Goal: Information Seeking & Learning: Learn about a topic

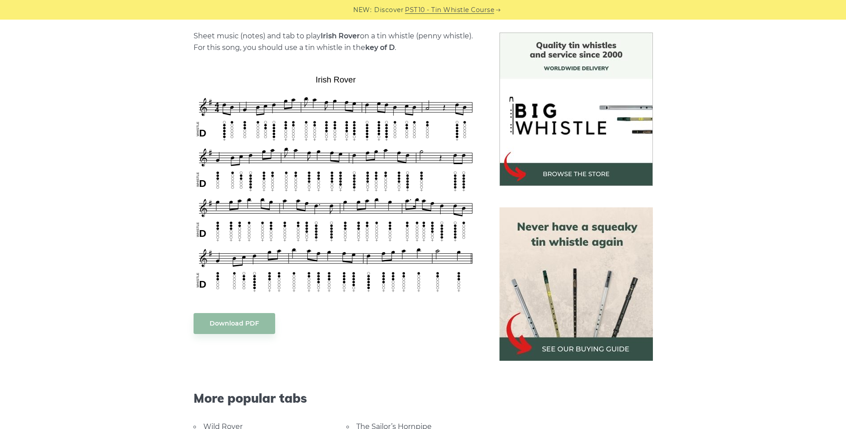
scroll to position [268, 0]
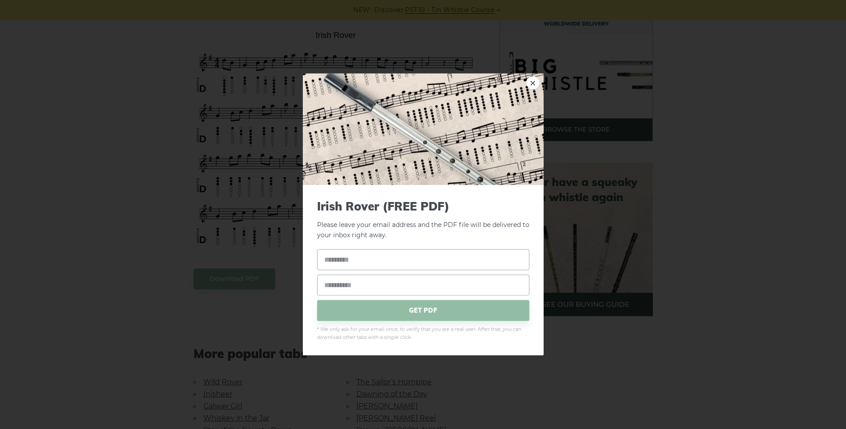
click at [250, 279] on body "NEW: Discover PST10 - Tin Whistle Course Lessons Fingering Charts Tabs & Notes …" at bounding box center [423, 418] width 846 height 1372
click at [535, 82] on link "×" at bounding box center [532, 82] width 13 height 13
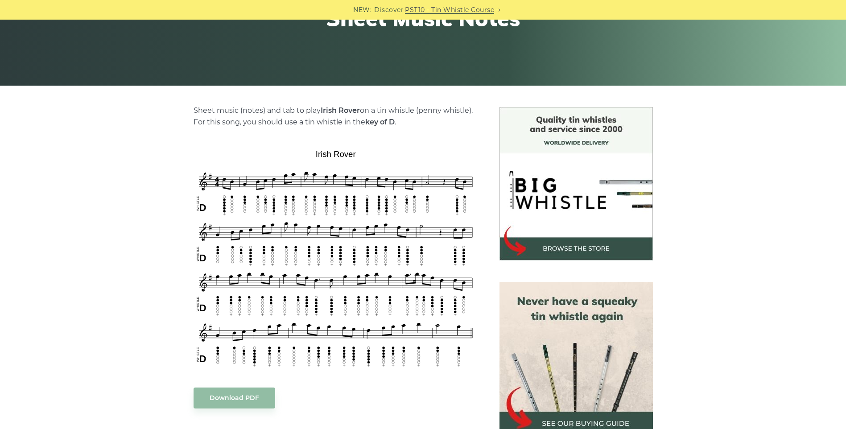
scroll to position [178, 0]
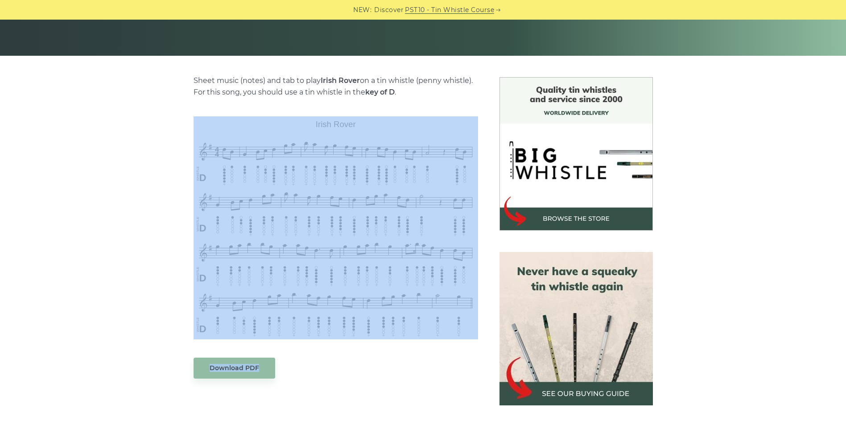
drag, startPoint x: 331, startPoint y: 114, endPoint x: 336, endPoint y: 353, distance: 238.6
click at [336, 353] on div "Sheet music (notes) and tab to play Irish Rover on a tin whistle (penny whistle…" at bounding box center [336, 374] width 284 height 599
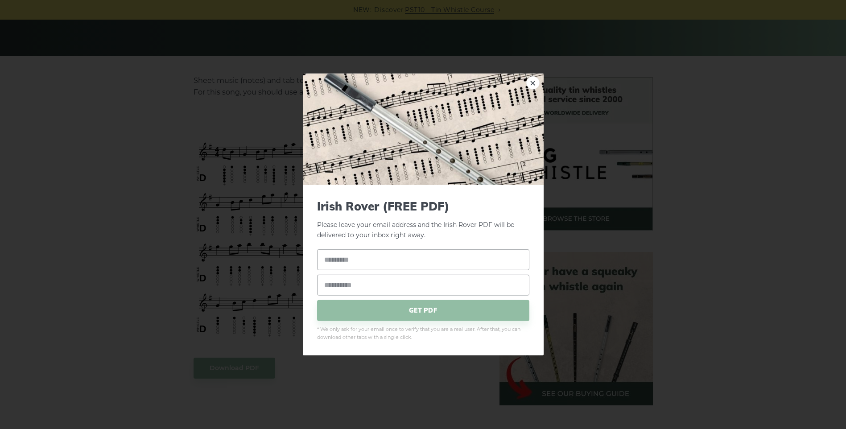
drag, startPoint x: 336, startPoint y: 353, endPoint x: 710, endPoint y: 167, distance: 417.6
click at [710, 167] on div "× Irish Rover (FREE PDF) Please leave your email address and the Irish Rover PD…" at bounding box center [423, 214] width 846 height 429
click at [531, 85] on link "×" at bounding box center [532, 82] width 13 height 13
click at [532, 85] on link "×" at bounding box center [532, 82] width 13 height 13
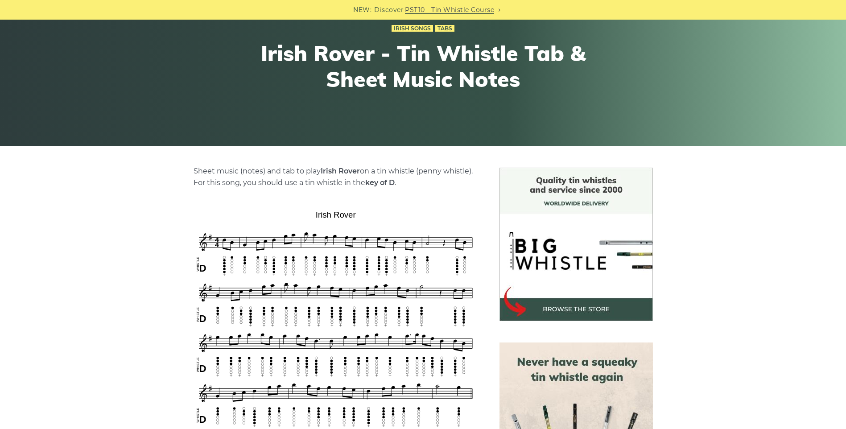
scroll to position [0, 0]
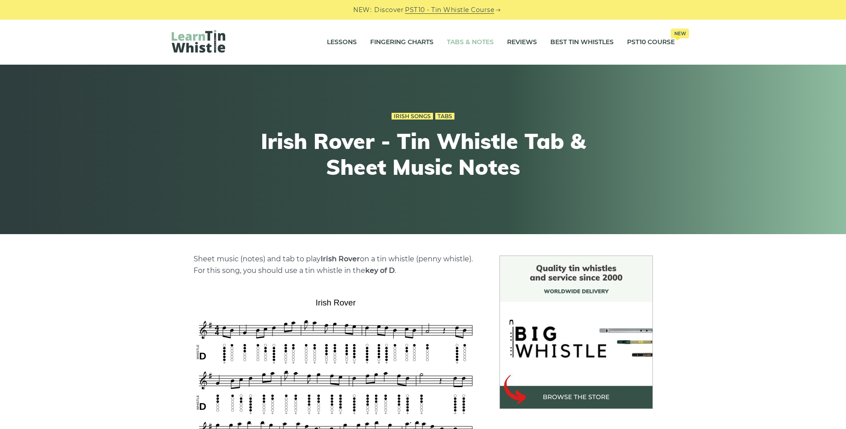
click at [472, 39] on link "Tabs & Notes" at bounding box center [470, 42] width 47 height 22
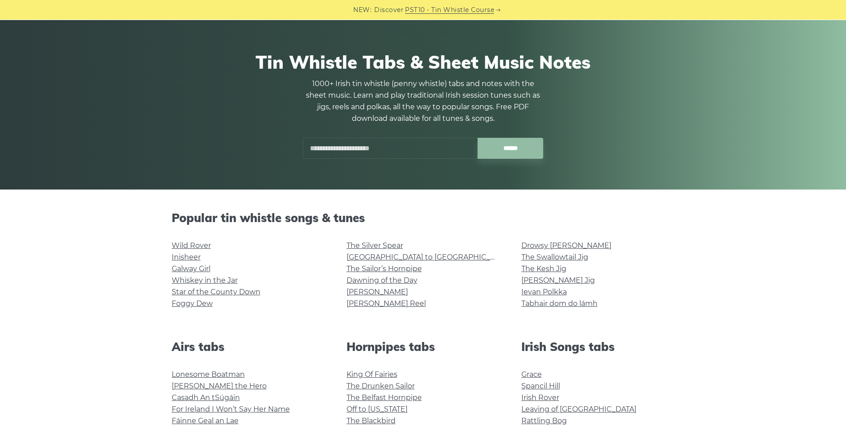
scroll to position [89, 0]
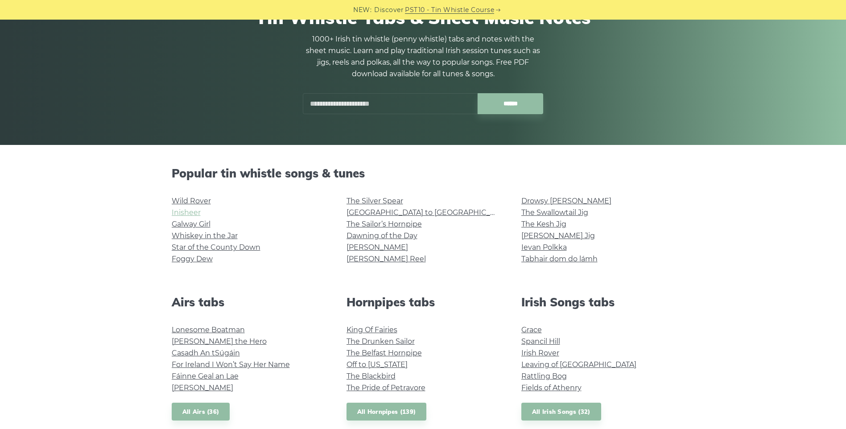
click at [186, 212] on link "Inisheer" at bounding box center [186, 212] width 29 height 8
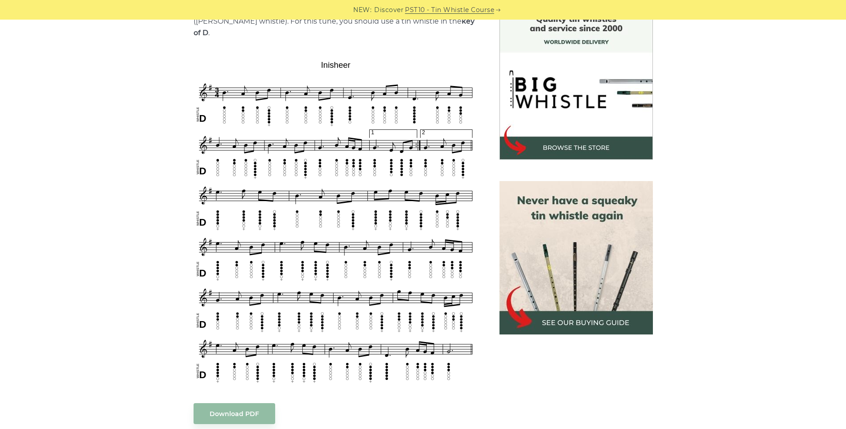
scroll to position [268, 0]
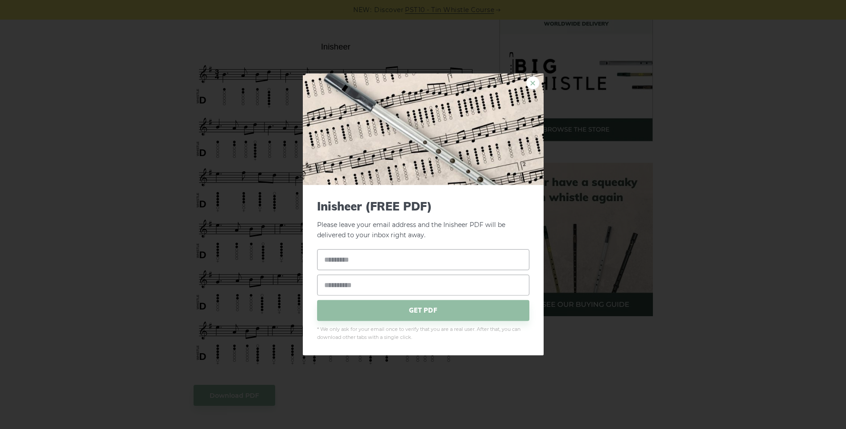
click at [533, 83] on link "×" at bounding box center [532, 82] width 13 height 13
click at [528, 85] on link "×" at bounding box center [532, 82] width 13 height 13
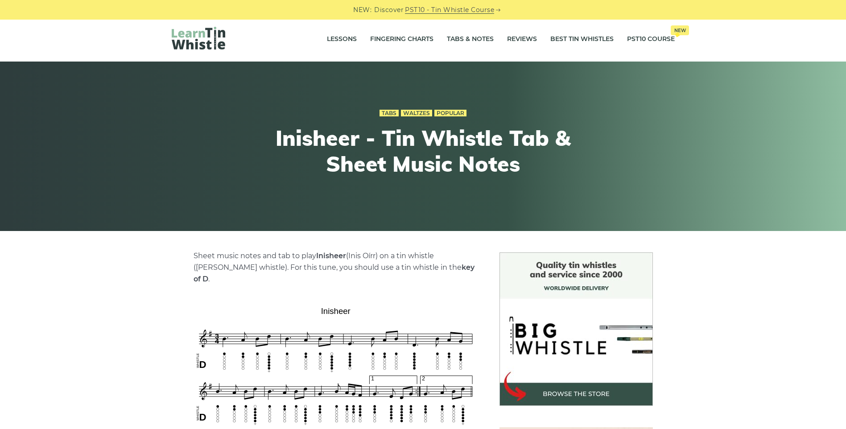
scroll to position [0, 0]
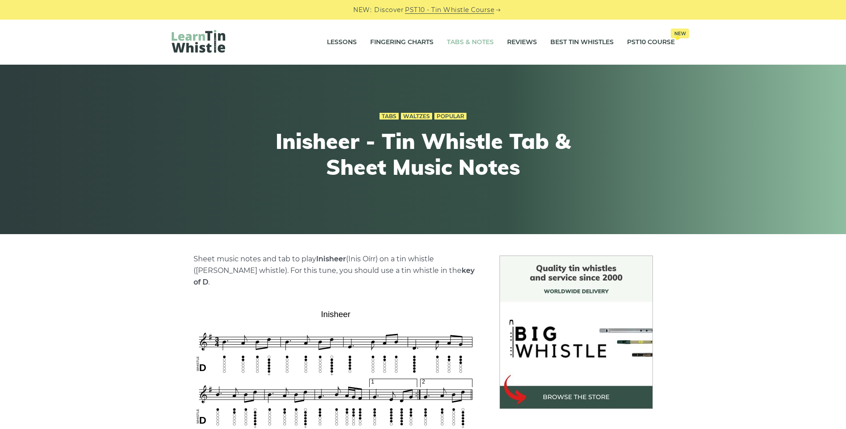
click at [479, 37] on link "Tabs & Notes" at bounding box center [470, 42] width 47 height 22
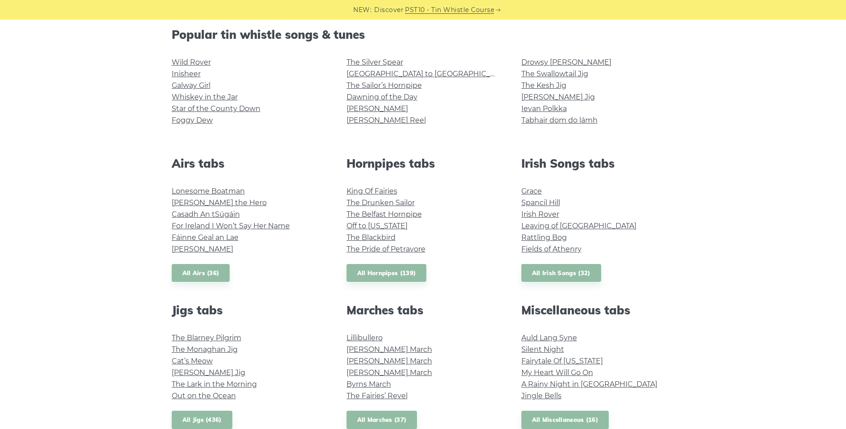
scroll to position [178, 0]
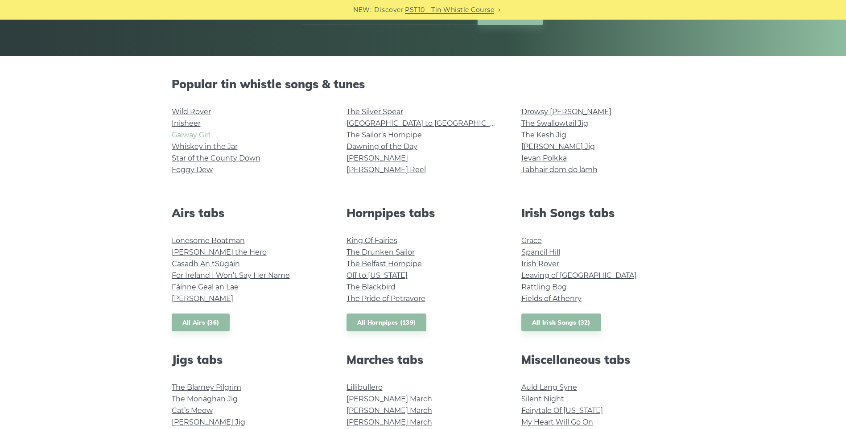
click at [198, 134] on link "Galway Girl" at bounding box center [191, 135] width 39 height 8
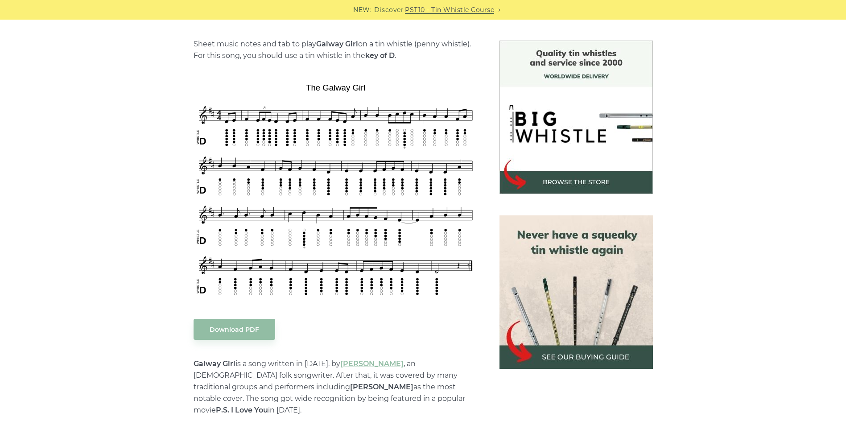
scroll to position [223, 0]
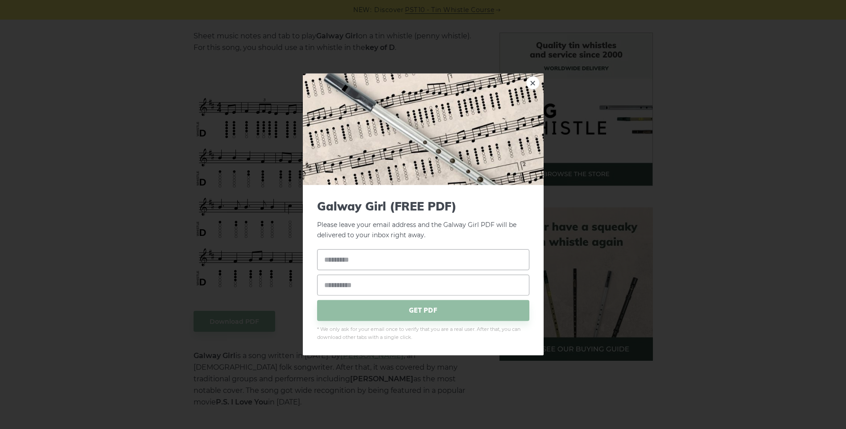
click at [333, 195] on div "Galway Girl (FREE PDF) Please leave your email address and the Galway Girl PDF …" at bounding box center [423, 270] width 241 height 170
click at [533, 82] on link "×" at bounding box center [532, 82] width 13 height 13
click at [529, 82] on link "×" at bounding box center [532, 82] width 13 height 13
click at [531, 79] on link "×" at bounding box center [532, 82] width 13 height 13
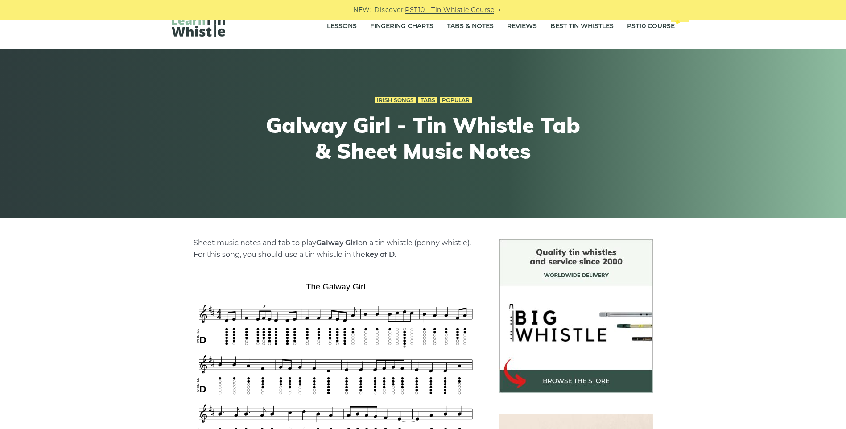
scroll to position [0, 0]
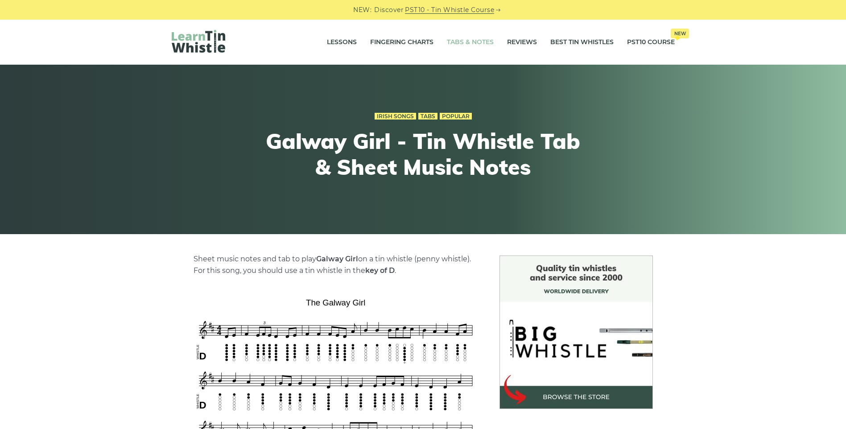
click at [470, 45] on link "Tabs & Notes" at bounding box center [470, 42] width 47 height 22
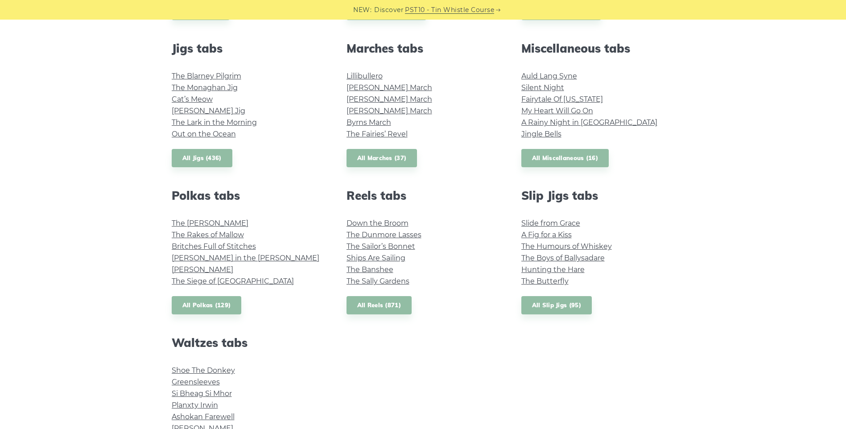
scroll to position [490, 0]
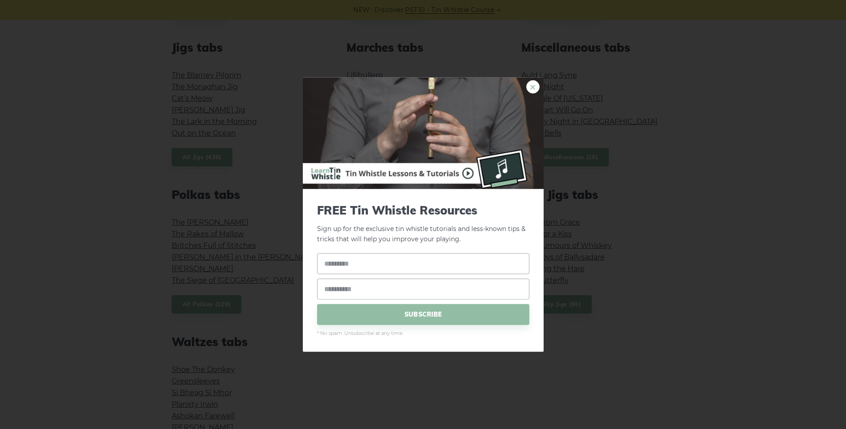
click at [534, 82] on link "×" at bounding box center [532, 86] width 13 height 13
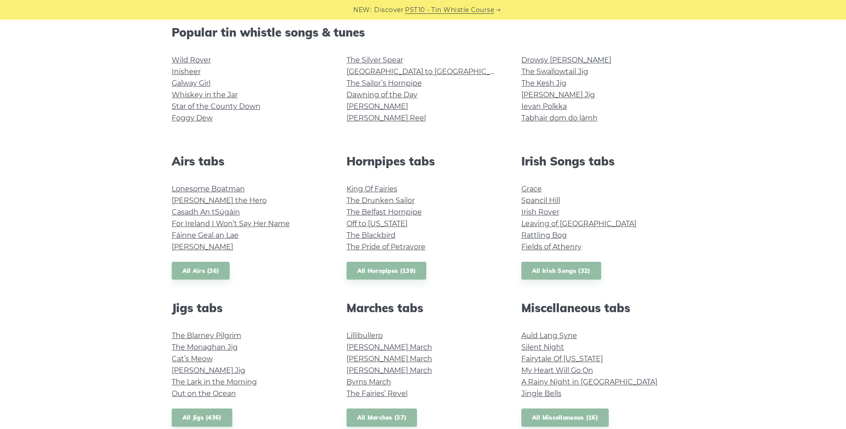
scroll to position [223, 0]
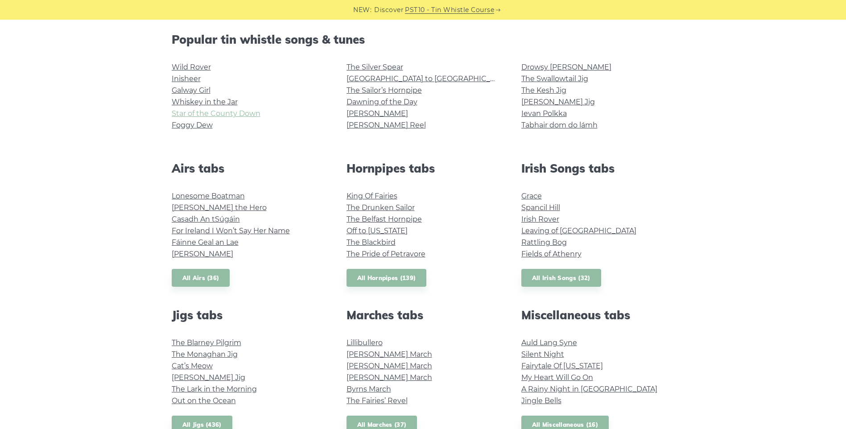
click at [212, 115] on link "Star of the County Down" at bounding box center [216, 113] width 89 height 8
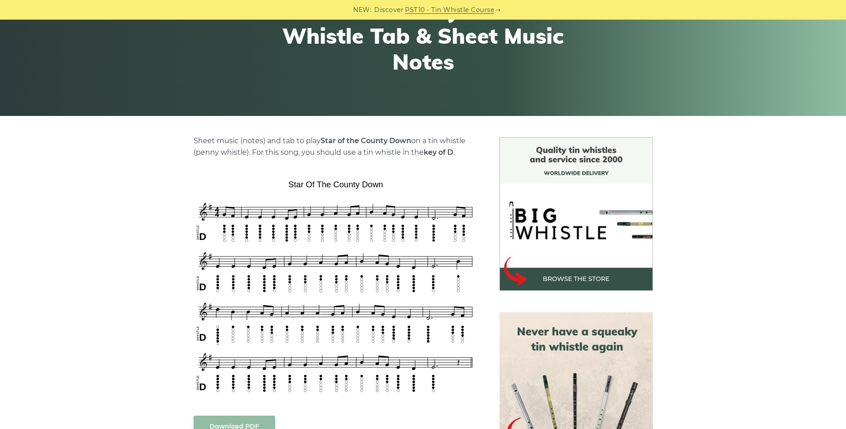
scroll to position [178, 0]
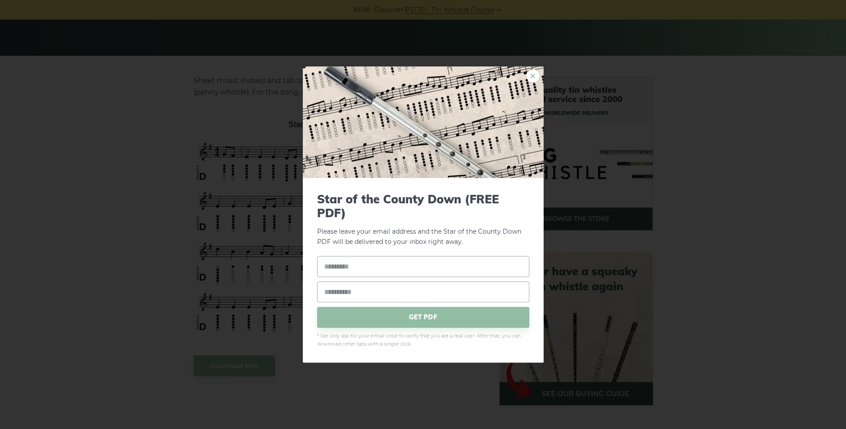
click at [535, 75] on link "×" at bounding box center [532, 75] width 13 height 13
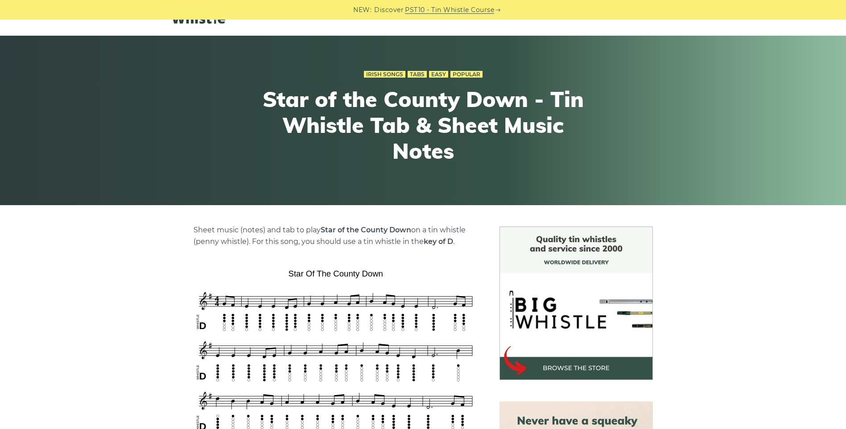
scroll to position [0, 0]
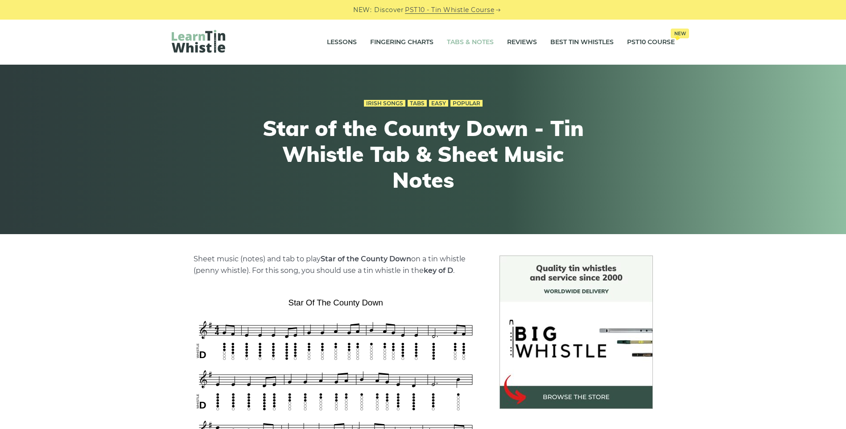
click at [480, 42] on link "Tabs & Notes" at bounding box center [470, 42] width 47 height 22
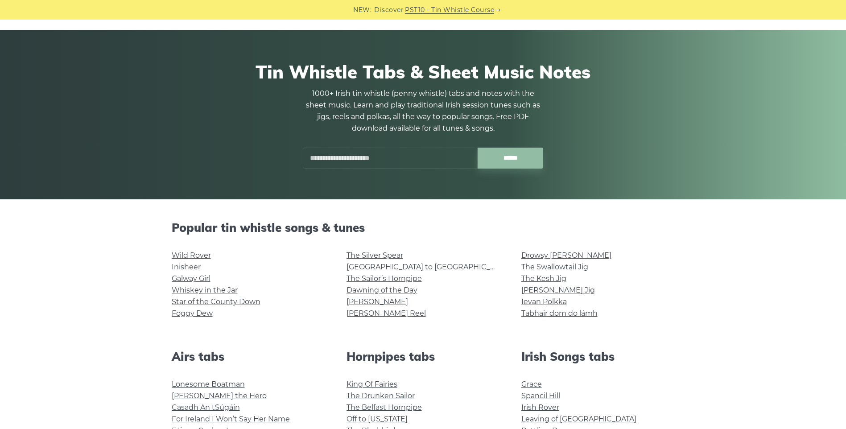
scroll to position [89, 0]
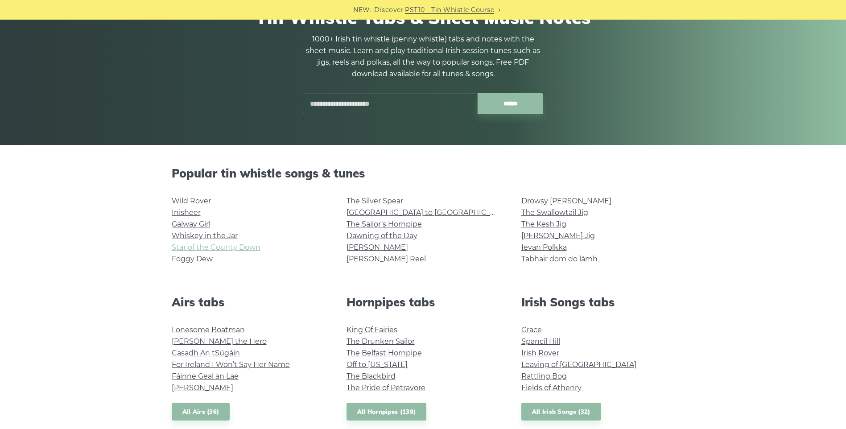
click at [241, 248] on link "Star of the County Down" at bounding box center [216, 247] width 89 height 8
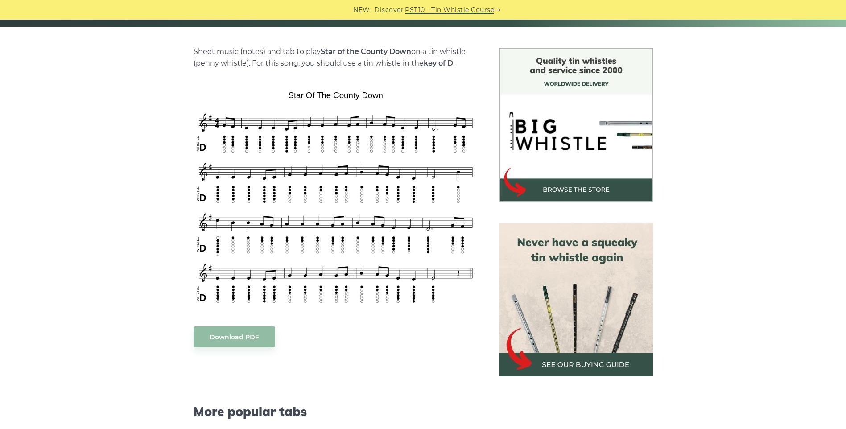
scroll to position [223, 0]
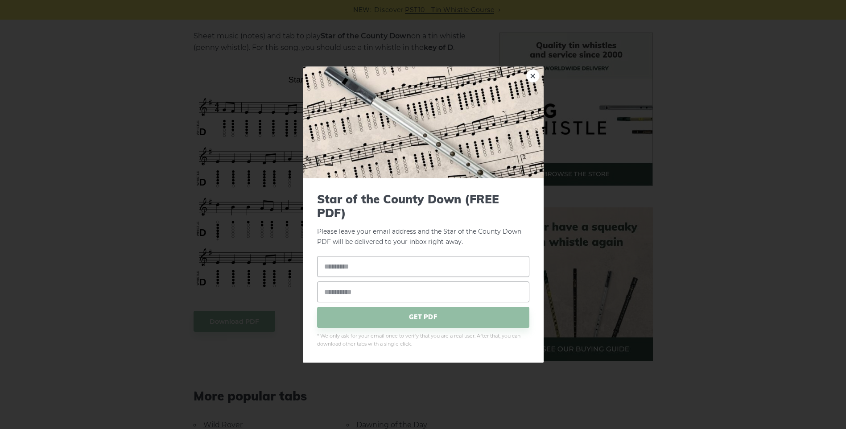
click at [534, 78] on link "×" at bounding box center [532, 75] width 13 height 13
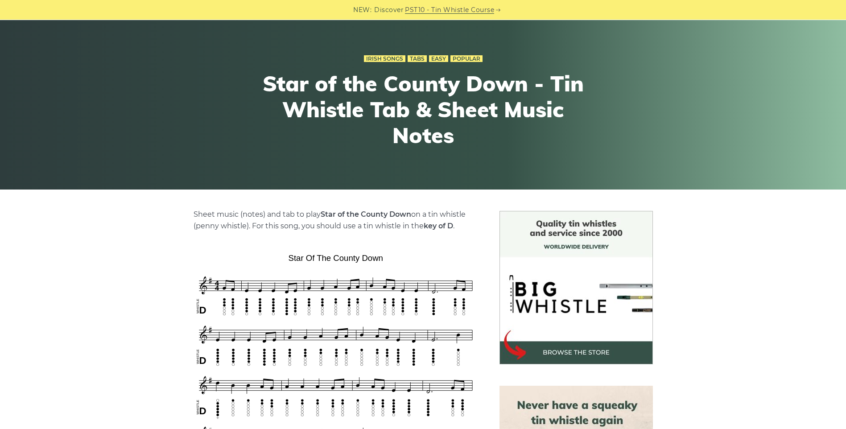
scroll to position [0, 0]
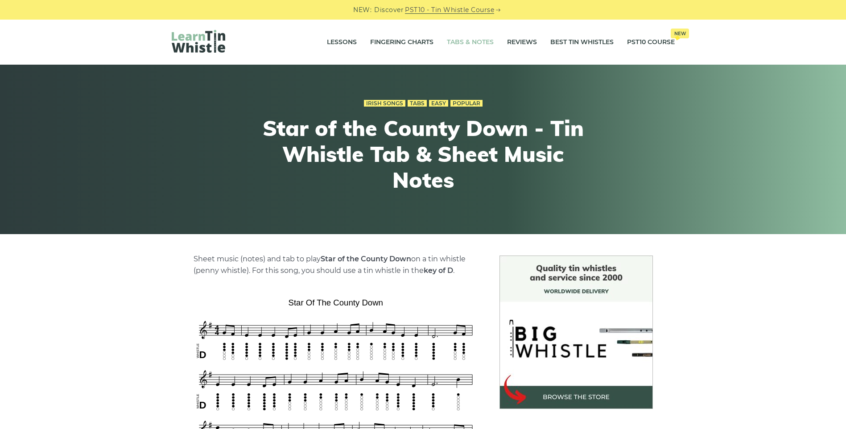
click at [464, 41] on link "Tabs & Notes" at bounding box center [470, 42] width 47 height 22
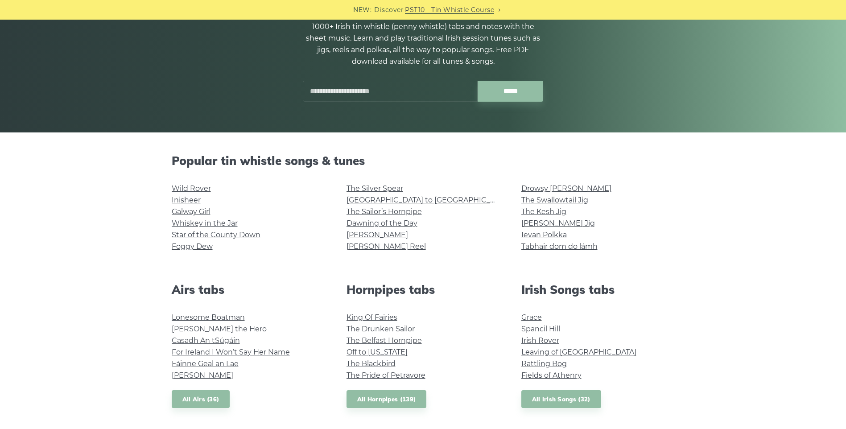
scroll to position [134, 0]
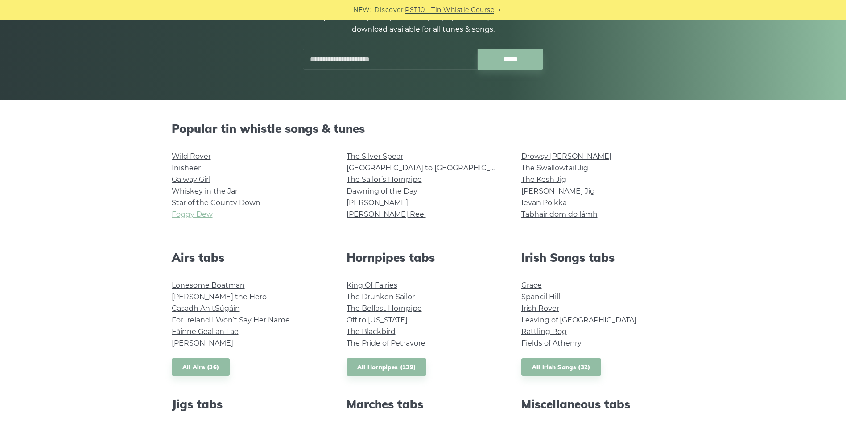
click at [200, 214] on link "Foggy Dew" at bounding box center [192, 214] width 41 height 8
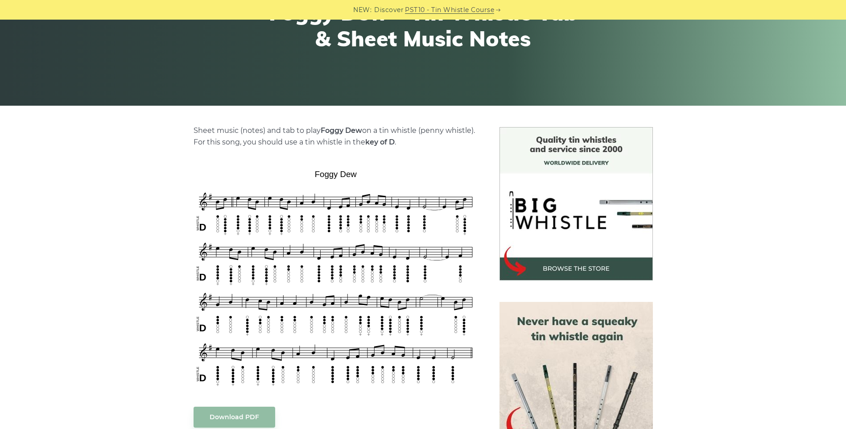
scroll to position [134, 0]
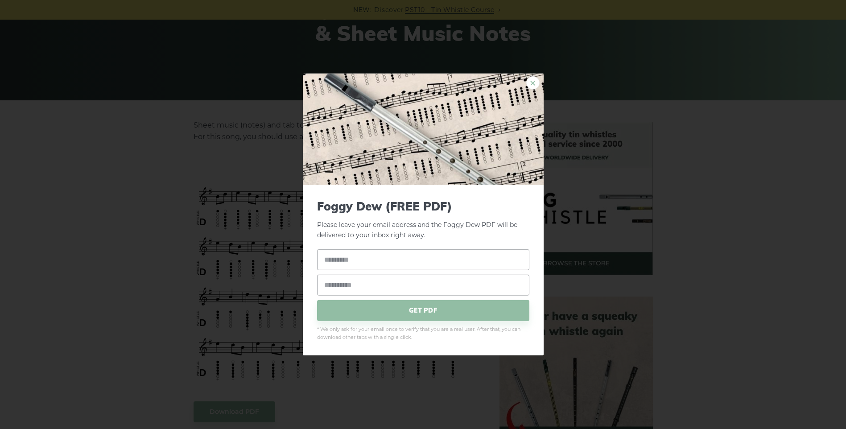
click at [531, 80] on link "×" at bounding box center [532, 82] width 13 height 13
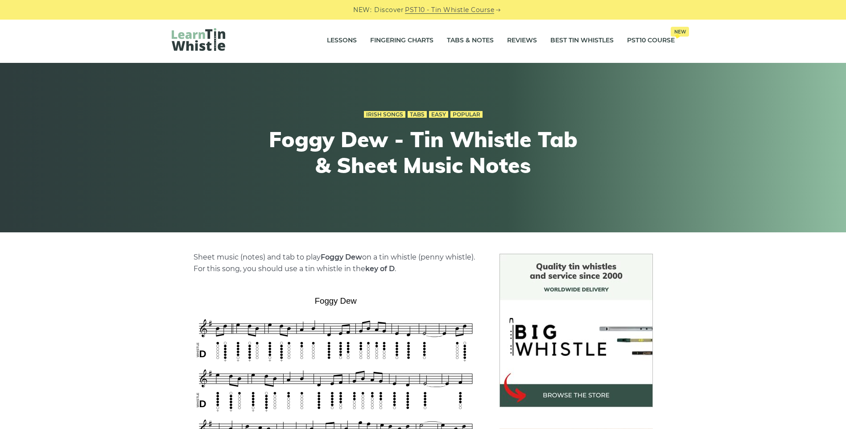
scroll to position [0, 0]
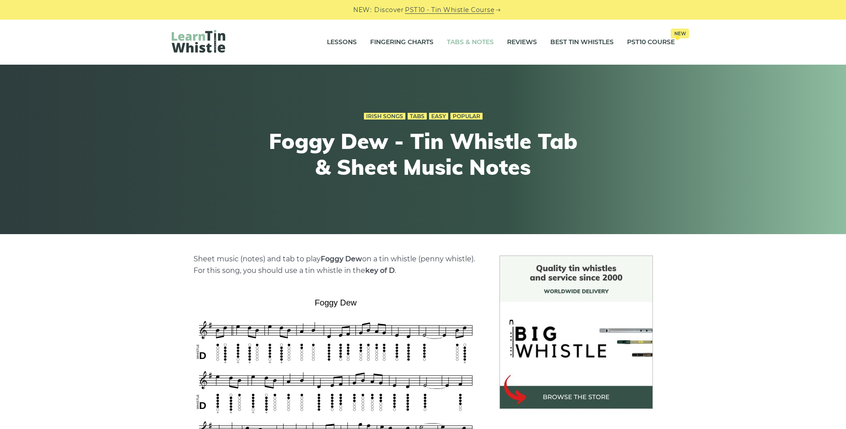
click at [466, 41] on link "Tabs & Notes" at bounding box center [470, 42] width 47 height 22
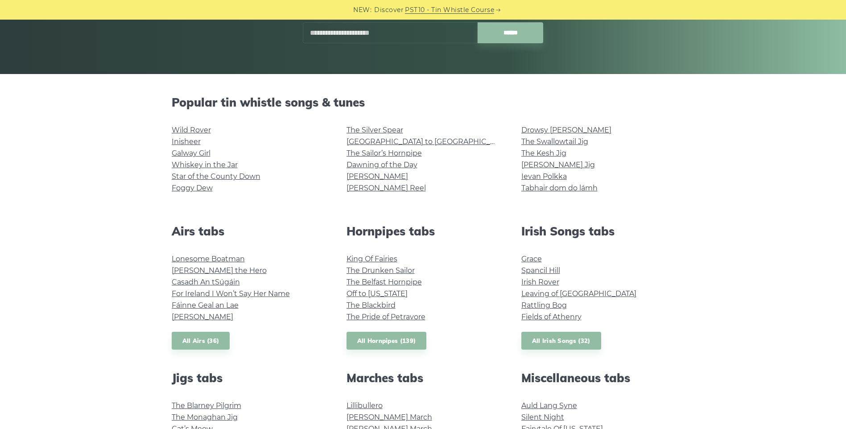
scroll to position [178, 0]
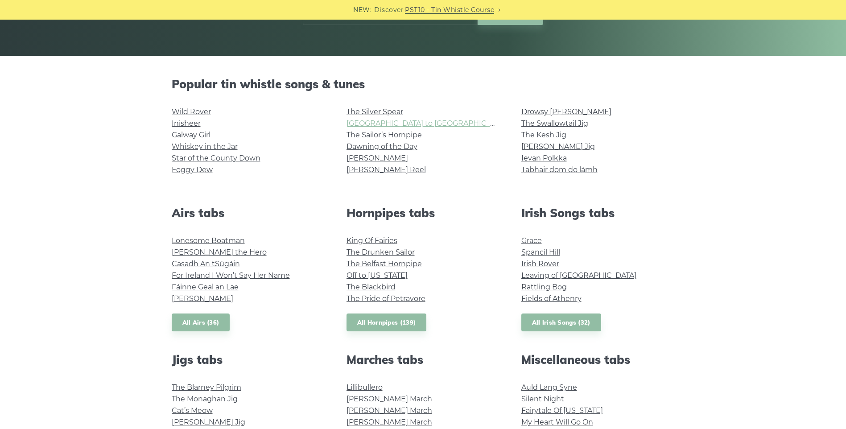
click at [374, 124] on link "[GEOGRAPHIC_DATA] to [GEOGRAPHIC_DATA]" at bounding box center [428, 123] width 165 height 8
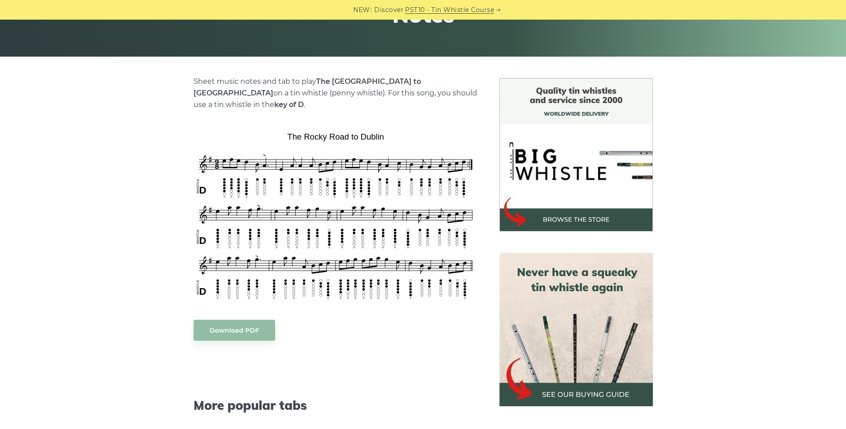
scroll to position [178, 0]
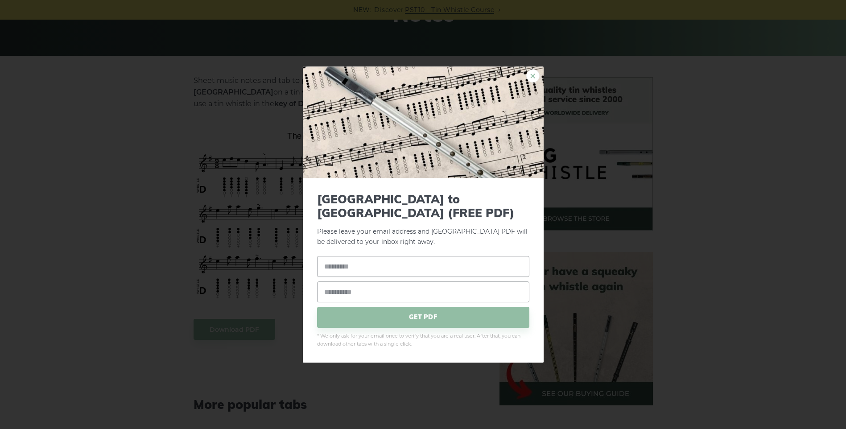
click at [533, 82] on link "×" at bounding box center [532, 75] width 13 height 13
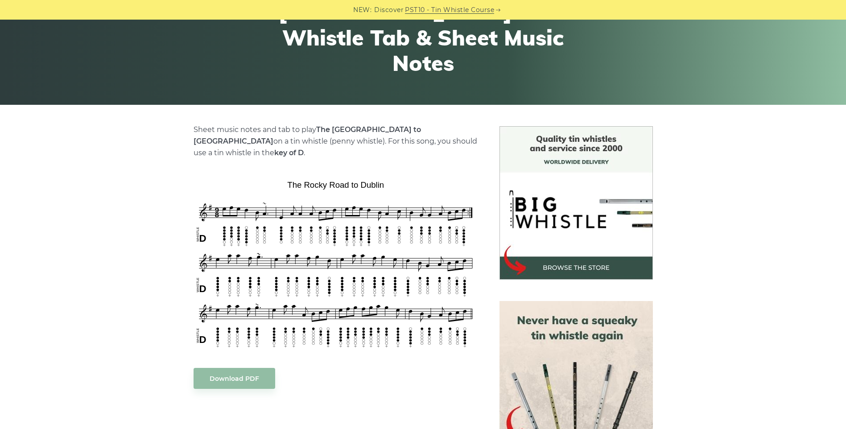
scroll to position [0, 0]
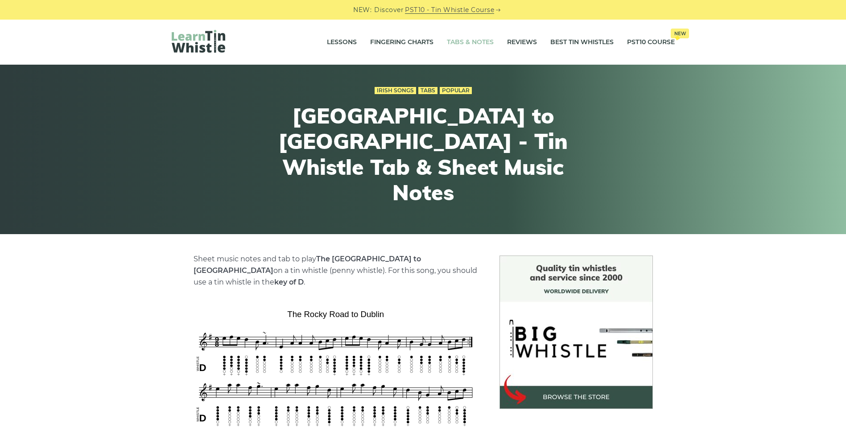
click at [468, 42] on link "Tabs & Notes" at bounding box center [470, 42] width 47 height 22
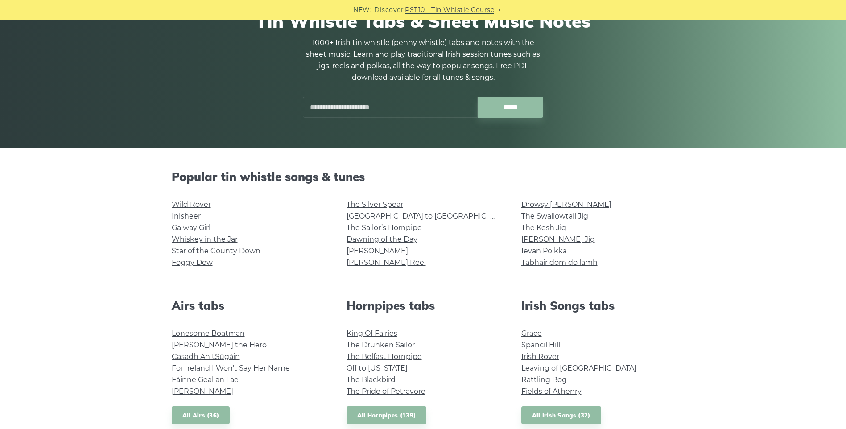
scroll to position [89, 0]
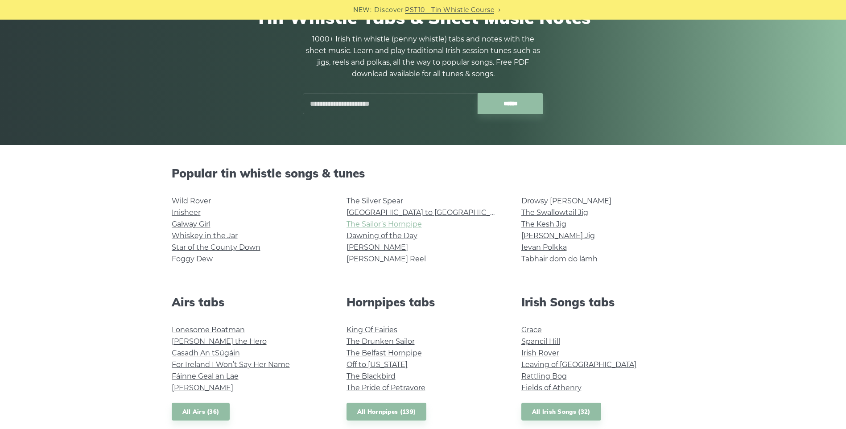
click at [380, 225] on link "The Sailor’s Hornpipe" at bounding box center [383, 224] width 75 height 8
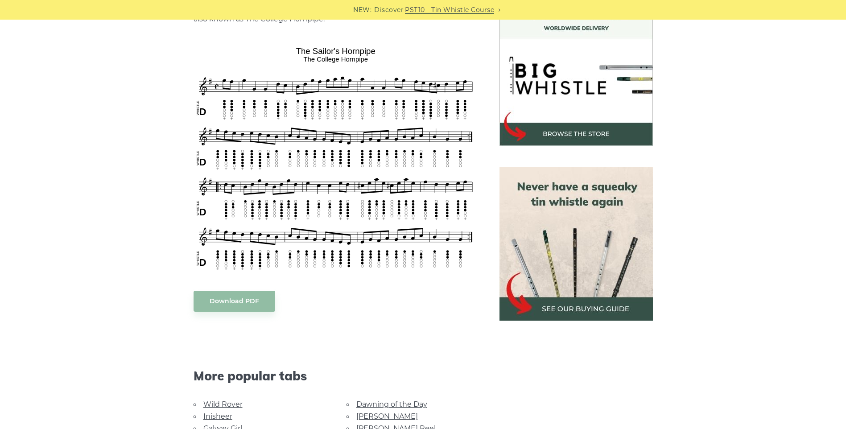
scroll to position [268, 0]
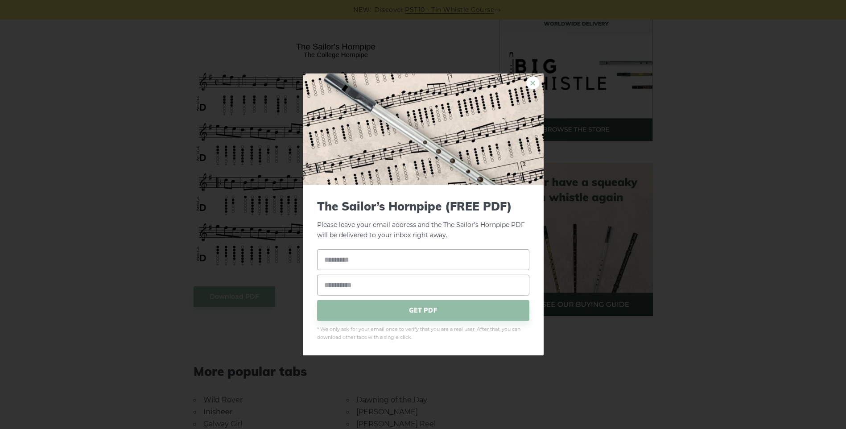
click at [536, 82] on link "×" at bounding box center [532, 82] width 13 height 13
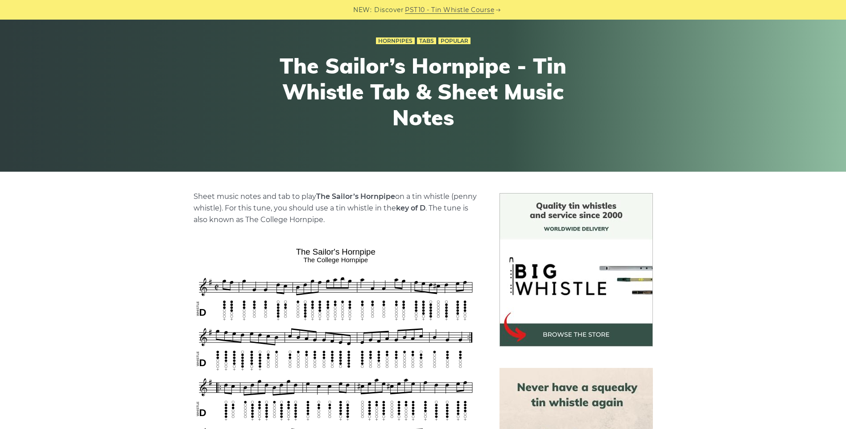
scroll to position [0, 0]
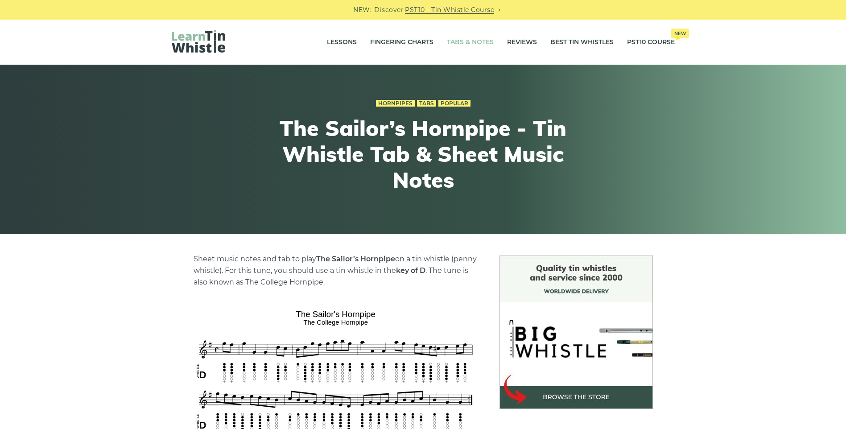
click at [469, 39] on link "Tabs & Notes" at bounding box center [470, 42] width 47 height 22
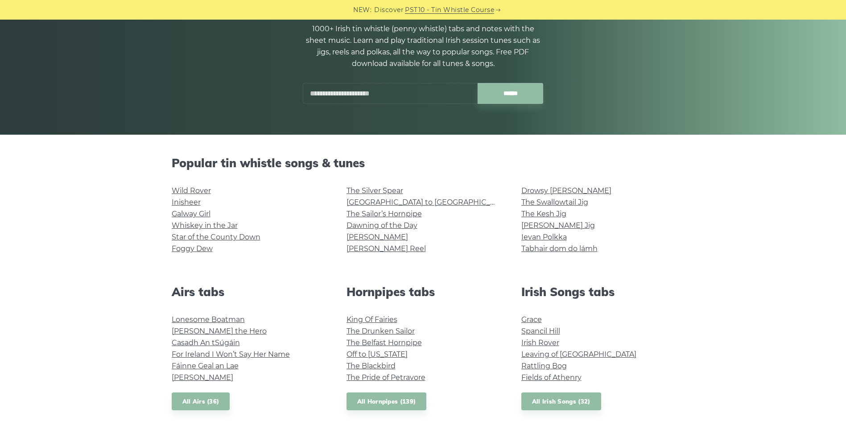
scroll to position [134, 0]
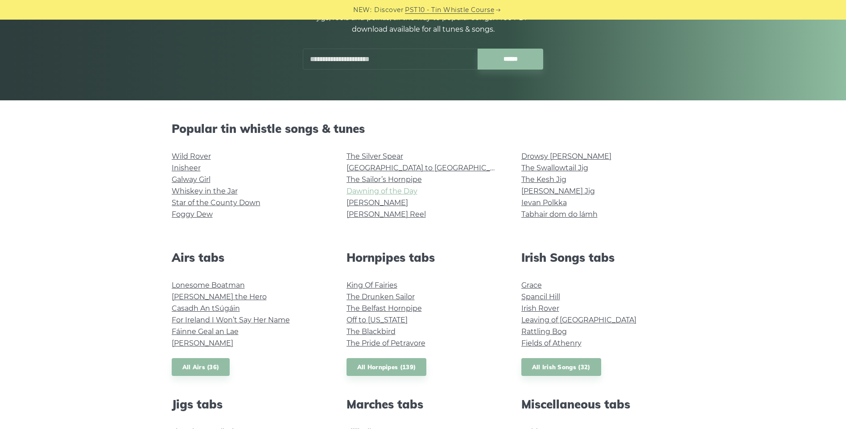
click at [369, 190] on link "Dawning of the Day" at bounding box center [381, 191] width 71 height 8
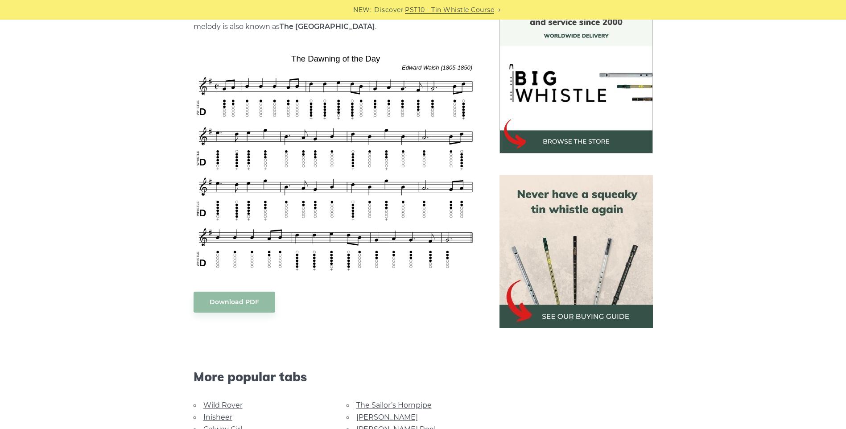
scroll to position [268, 0]
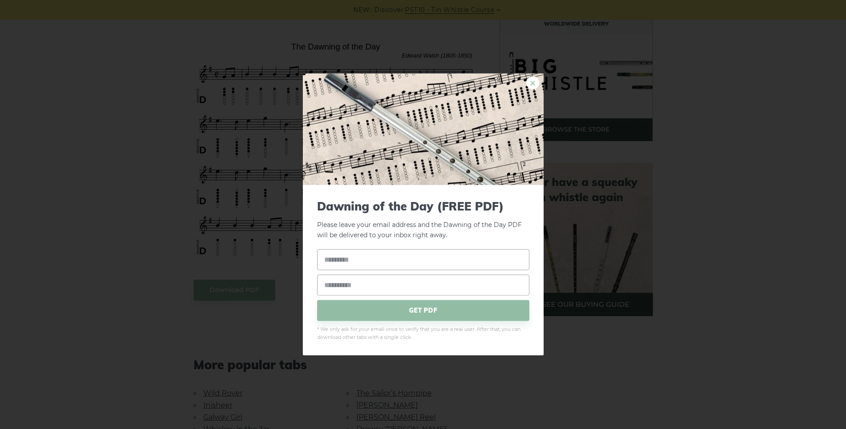
click at [531, 82] on link "×" at bounding box center [532, 82] width 13 height 13
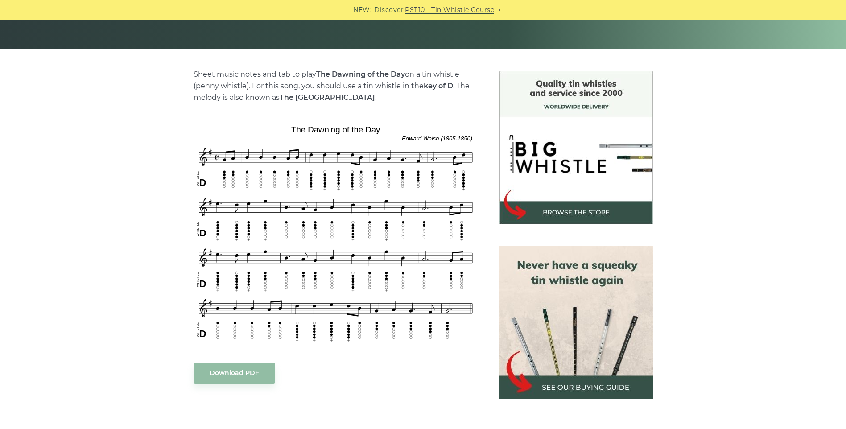
scroll to position [0, 0]
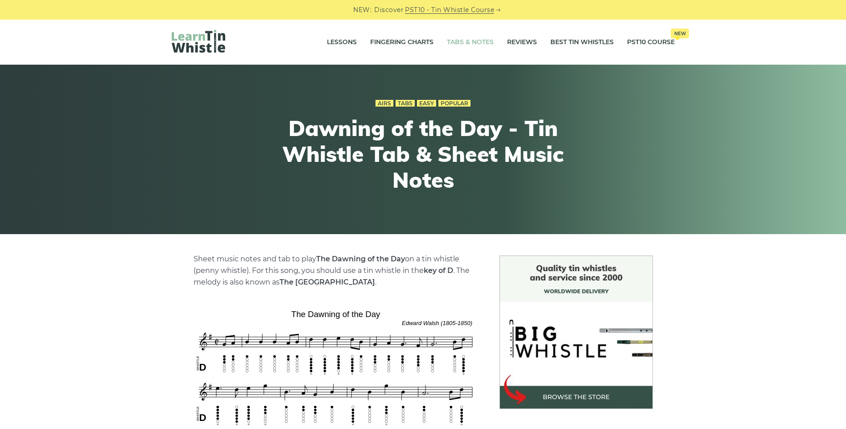
click at [464, 39] on link "Tabs & Notes" at bounding box center [470, 42] width 47 height 22
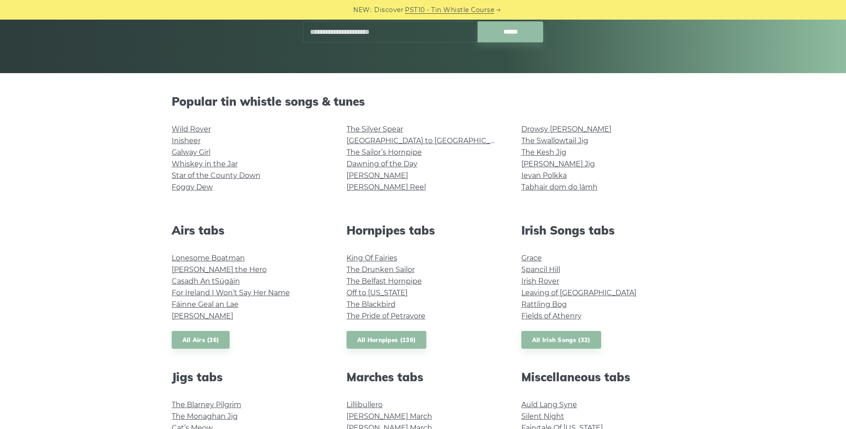
scroll to position [178, 0]
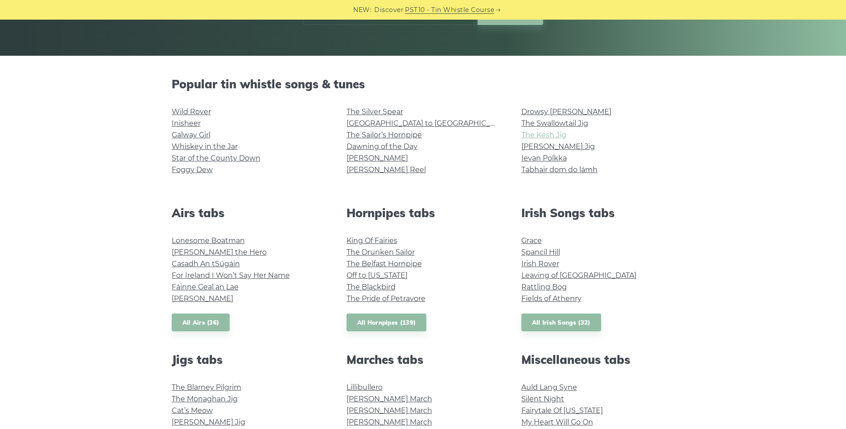
click at [547, 135] on link "The Kesh Jig" at bounding box center [543, 135] width 45 height 8
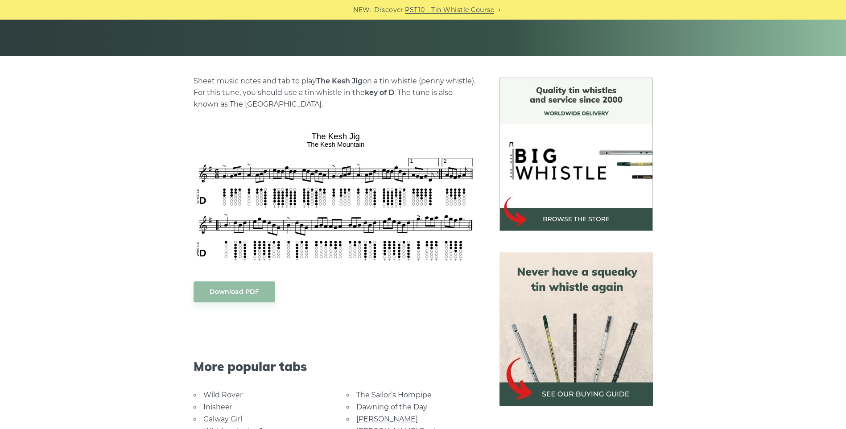
scroll to position [178, 0]
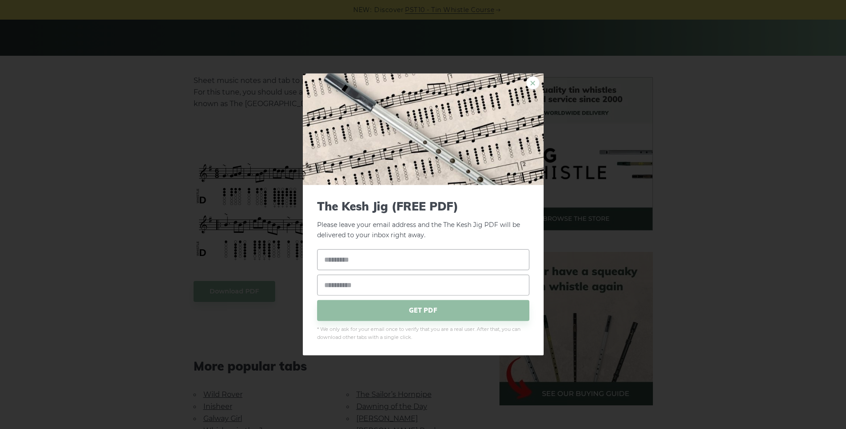
click at [531, 82] on link "×" at bounding box center [532, 82] width 13 height 13
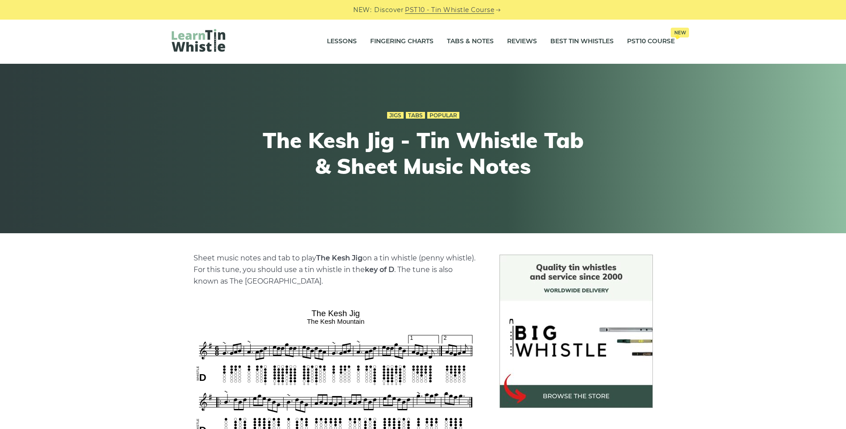
scroll to position [0, 0]
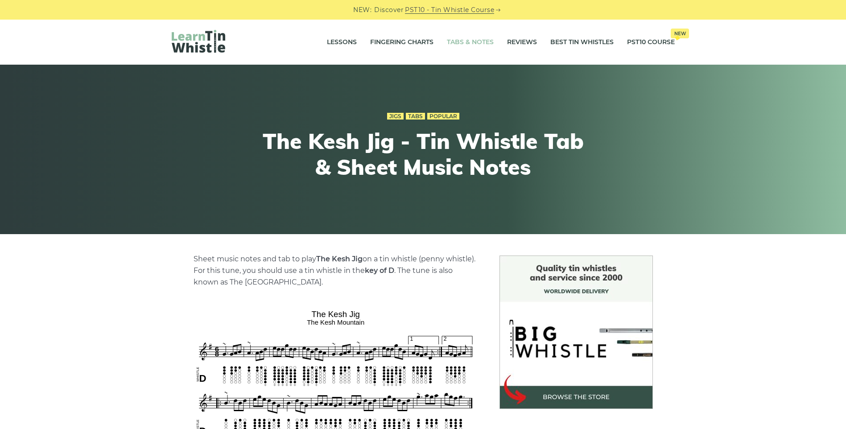
click at [474, 40] on link "Tabs & Notes" at bounding box center [470, 42] width 47 height 22
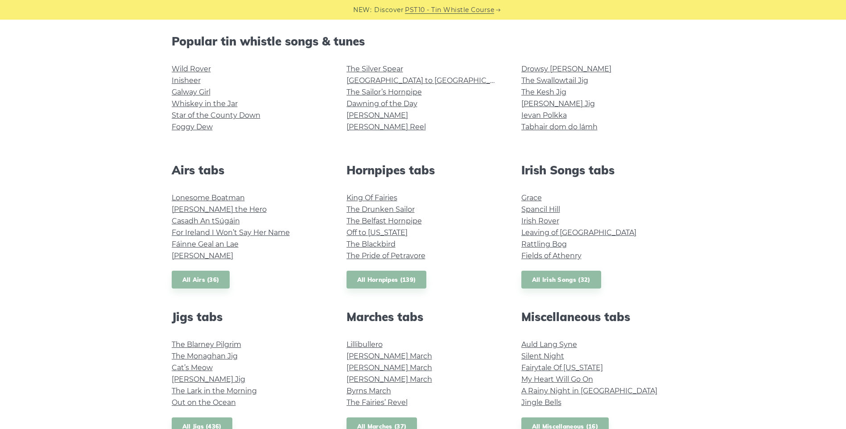
scroll to position [223, 0]
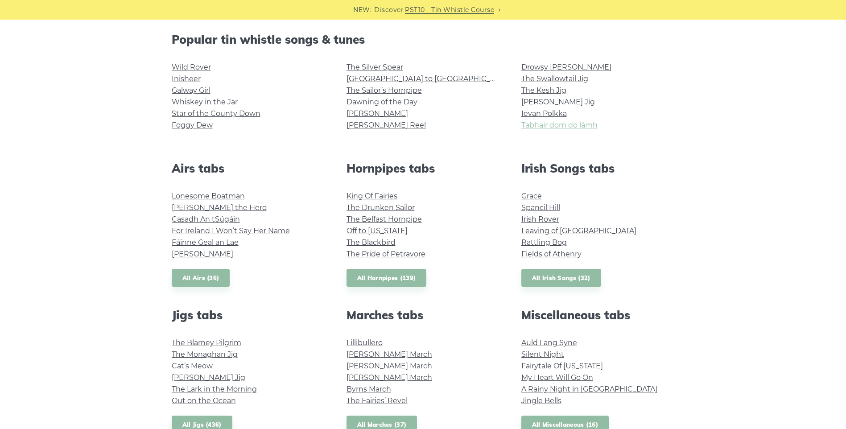
click at [575, 123] on link "Tabhair dom do lámh" at bounding box center [559, 125] width 76 height 8
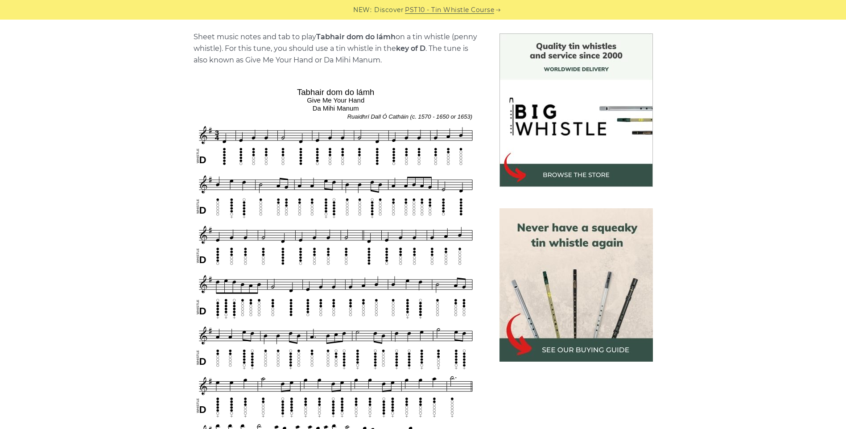
scroll to position [223, 0]
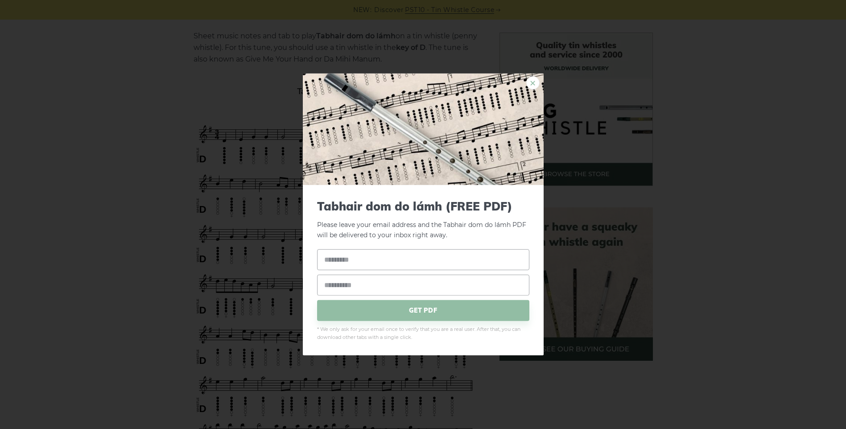
click at [533, 84] on link "×" at bounding box center [532, 82] width 13 height 13
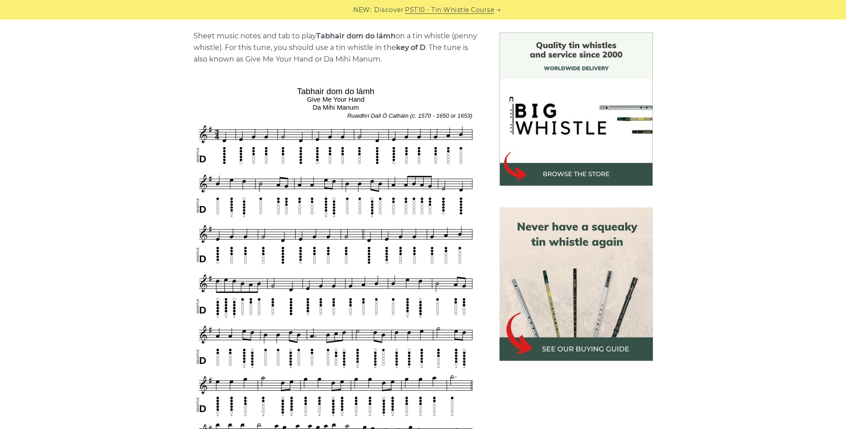
scroll to position [0, 0]
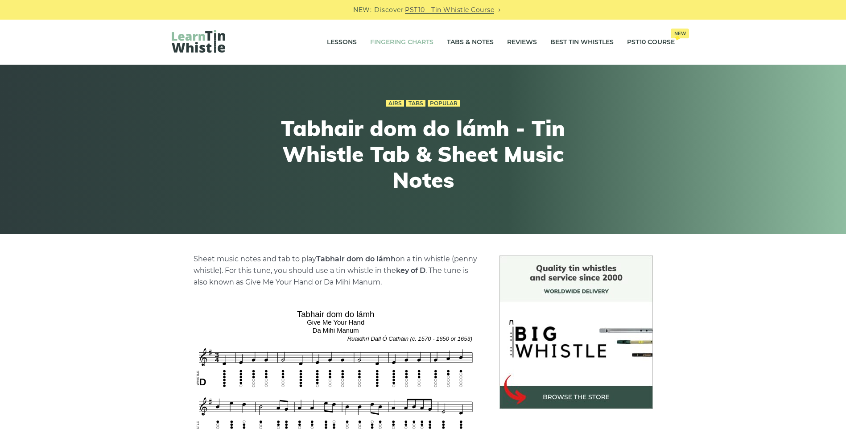
click at [413, 40] on link "Fingering Charts" at bounding box center [401, 42] width 63 height 22
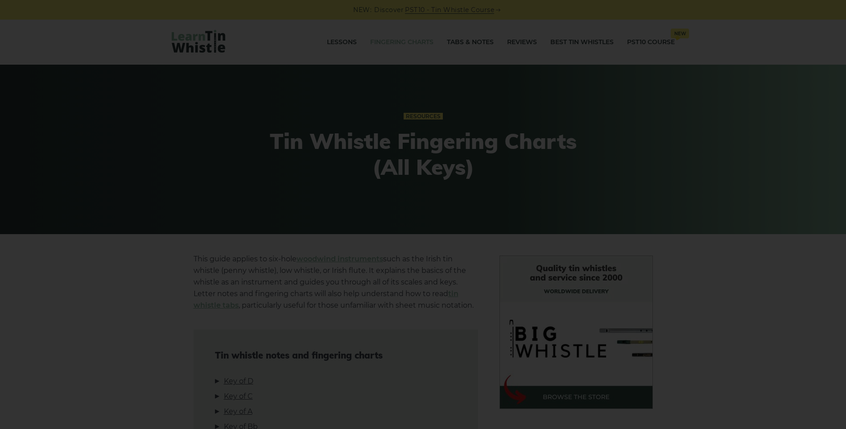
click at [493, 120] on div "×" at bounding box center [423, 214] width 846 height 429
click at [493, 121] on div "×" at bounding box center [423, 214] width 846 height 429
click at [331, 49] on div "×" at bounding box center [423, 214] width 846 height 429
click at [342, 103] on div "×" at bounding box center [423, 214] width 846 height 429
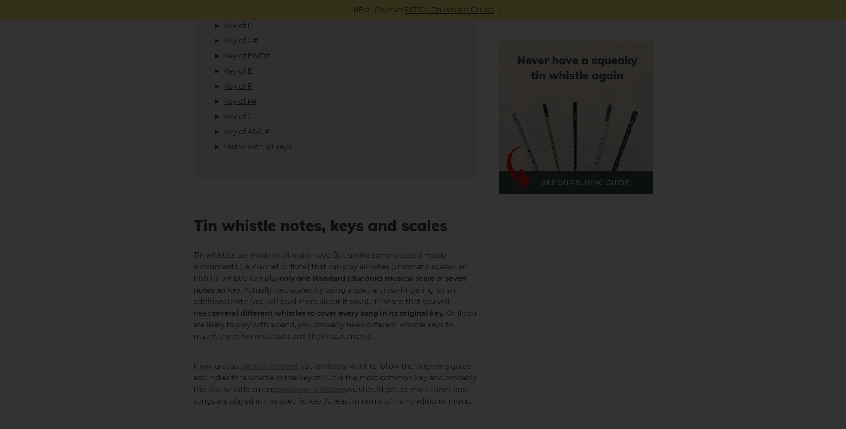
scroll to position [446, 0]
drag, startPoint x: 93, startPoint y: 220, endPoint x: 105, endPoint y: 125, distance: 95.7
click at [105, 125] on div "×" at bounding box center [423, 214] width 846 height 429
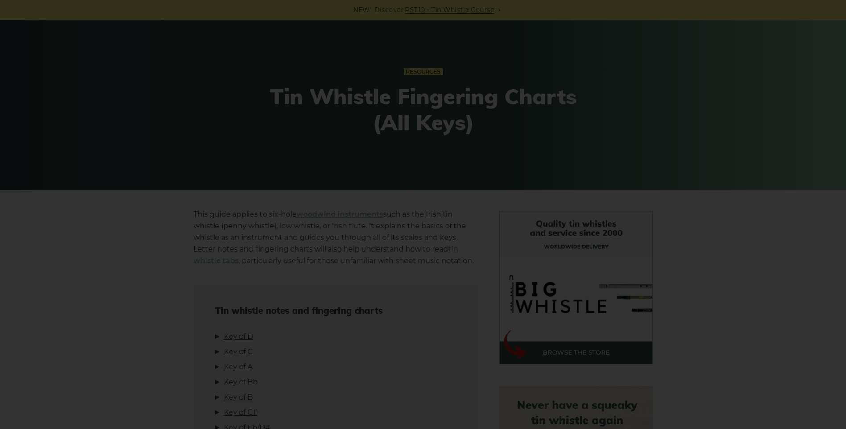
scroll to position [0, 0]
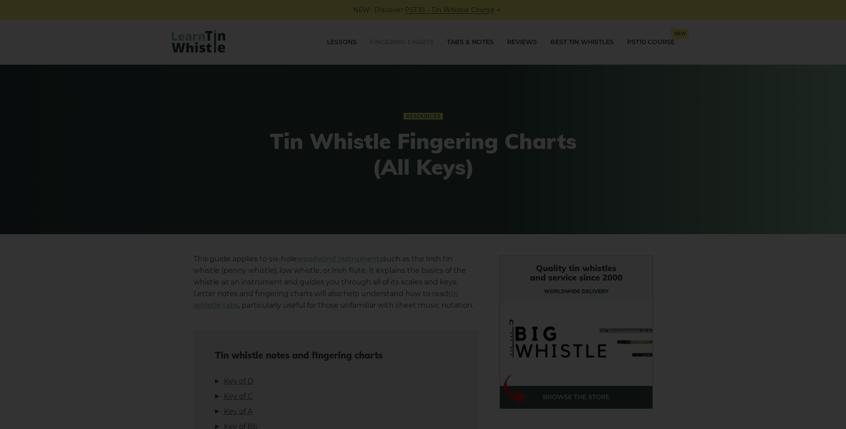
click at [457, 42] on div "×" at bounding box center [423, 214] width 846 height 429
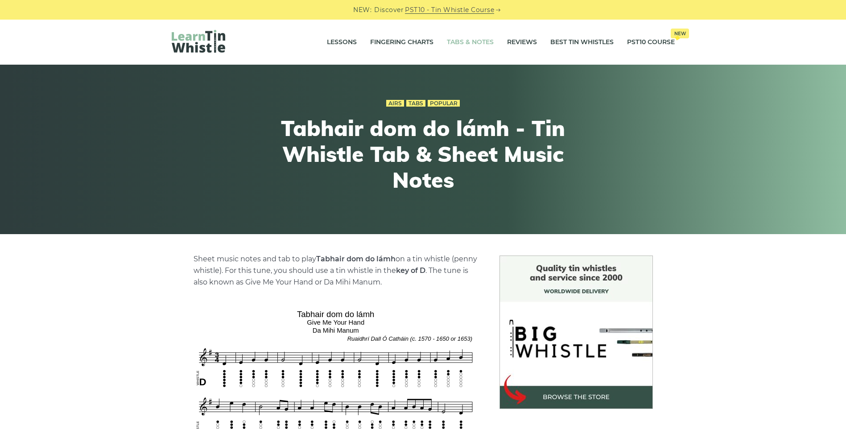
click at [470, 43] on link "Tabs & Notes" at bounding box center [470, 42] width 47 height 22
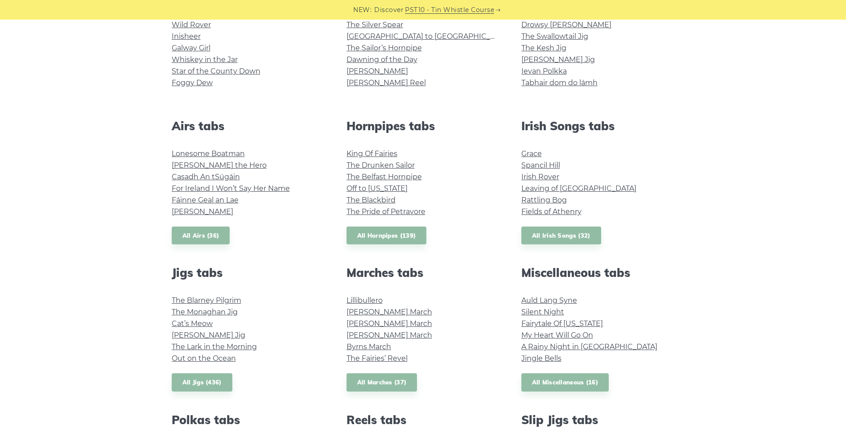
scroll to position [312, 0]
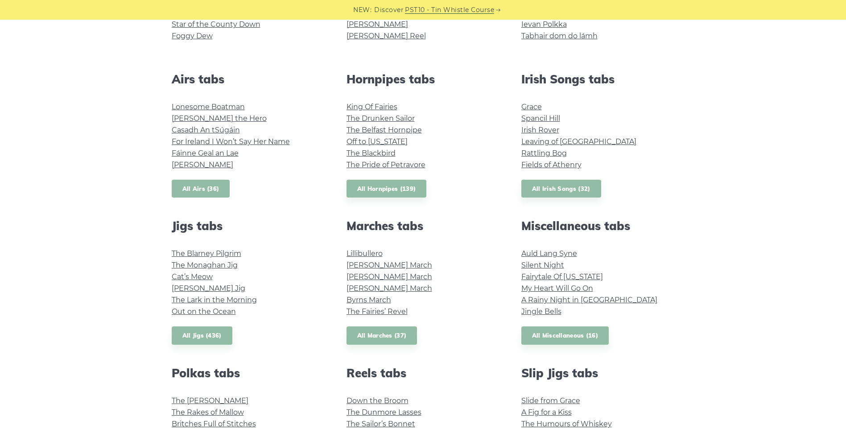
click at [190, 188] on link "All Airs (36)" at bounding box center [201, 189] width 58 height 18
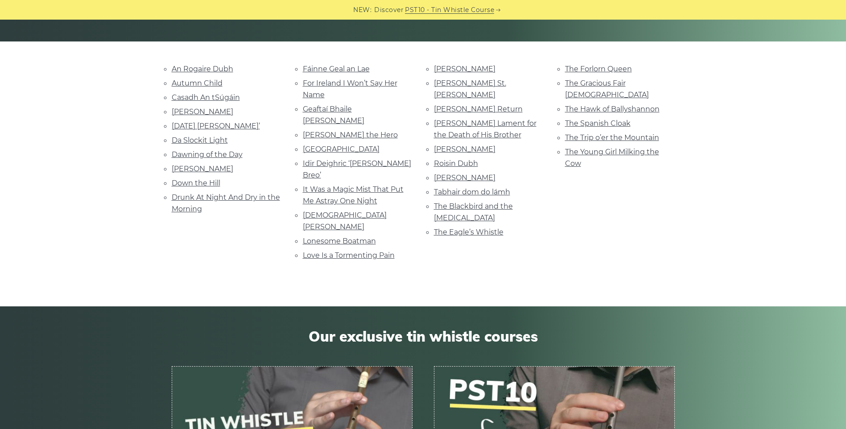
scroll to position [177, 0]
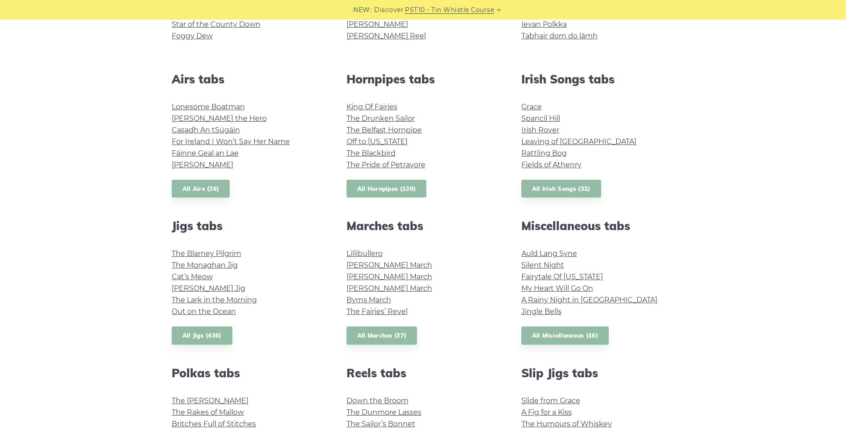
click at [382, 189] on link "All Hornpipes (139)" at bounding box center [386, 189] width 80 height 18
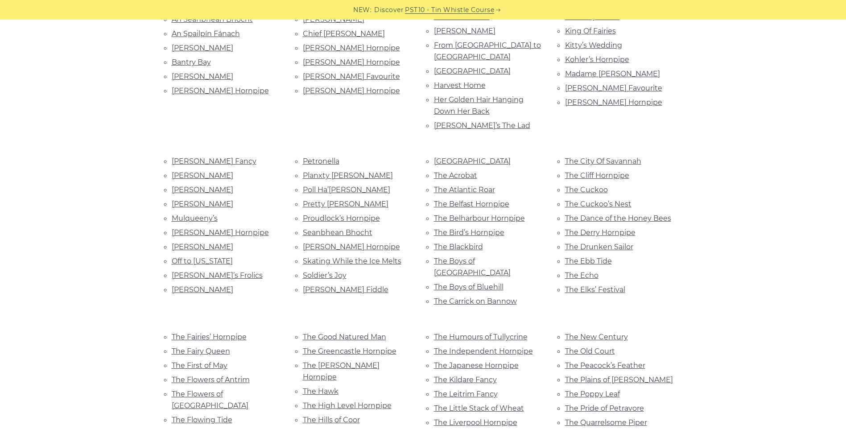
scroll to position [312, 0]
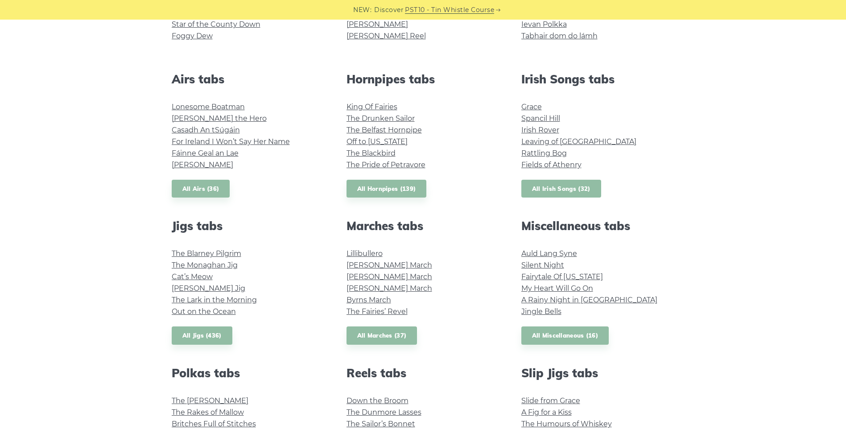
click at [563, 188] on link "All Irish Songs (32)" at bounding box center [561, 189] width 80 height 18
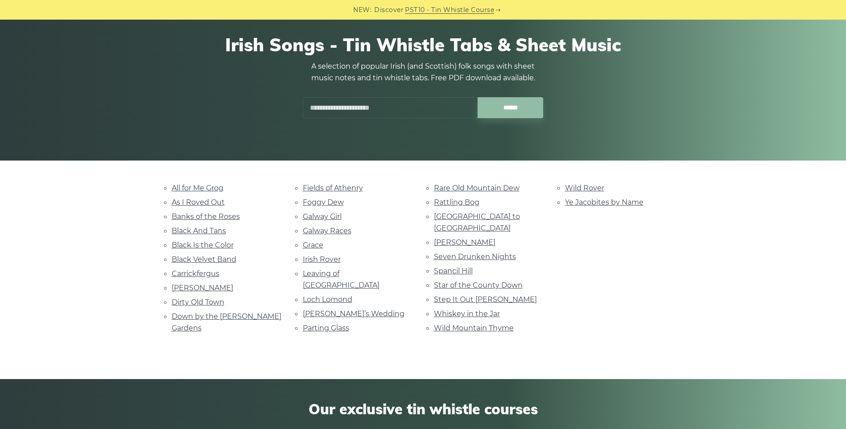
scroll to position [89, 0]
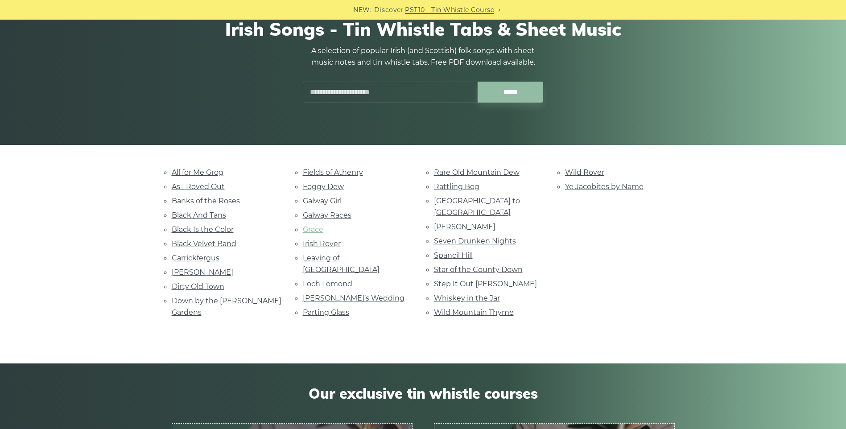
click at [317, 229] on link "Grace" at bounding box center [313, 229] width 21 height 8
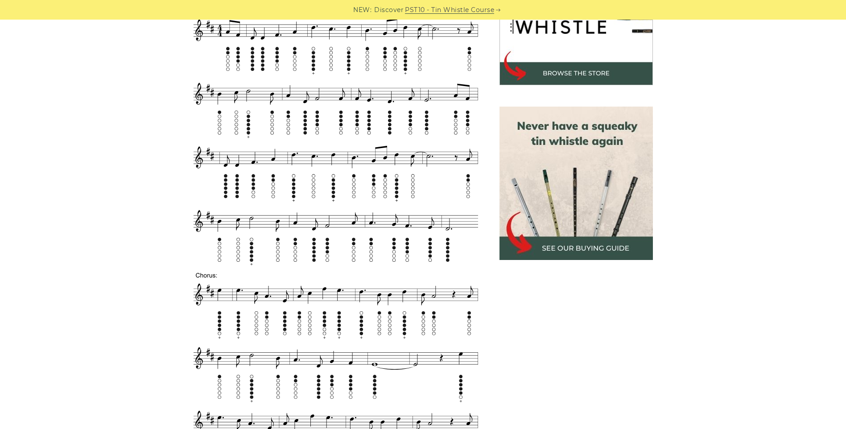
scroll to position [312, 0]
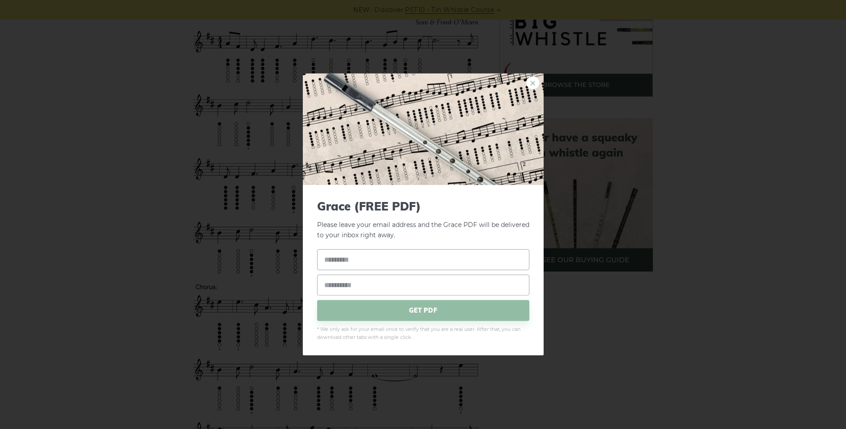
click at [535, 80] on link "×" at bounding box center [532, 82] width 13 height 13
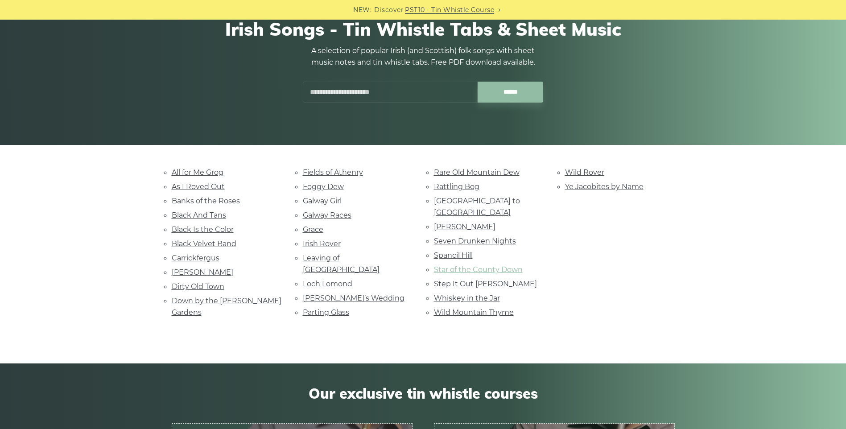
click at [474, 265] on link "Star of the County Down" at bounding box center [478, 269] width 89 height 8
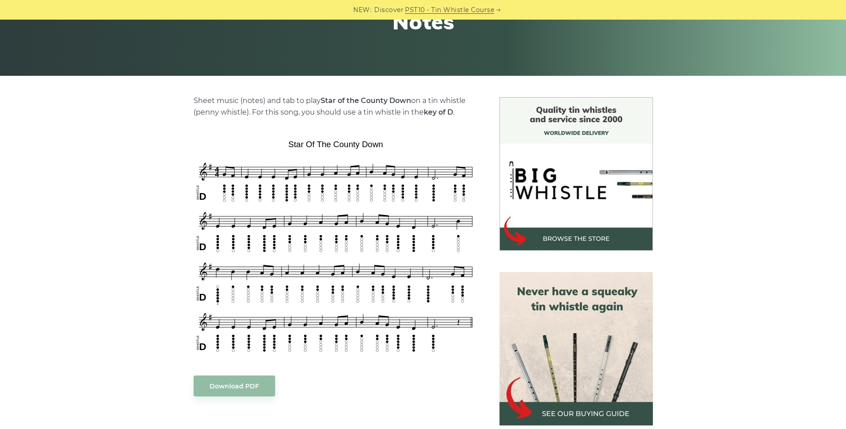
scroll to position [178, 0]
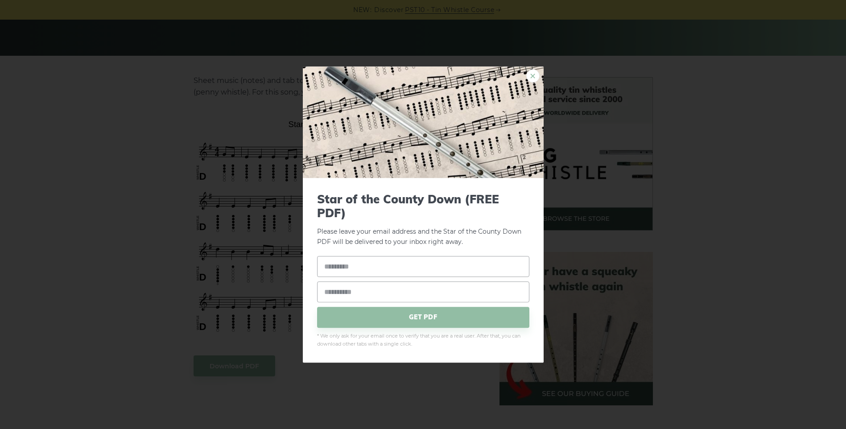
click at [533, 76] on link "×" at bounding box center [532, 75] width 13 height 13
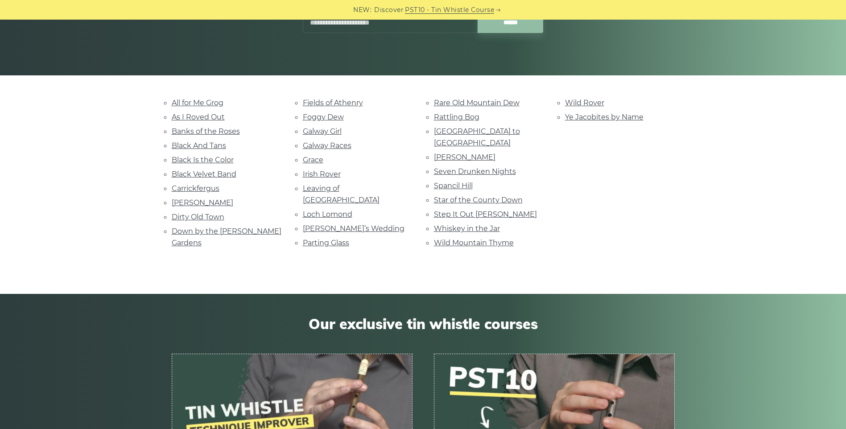
scroll to position [178, 0]
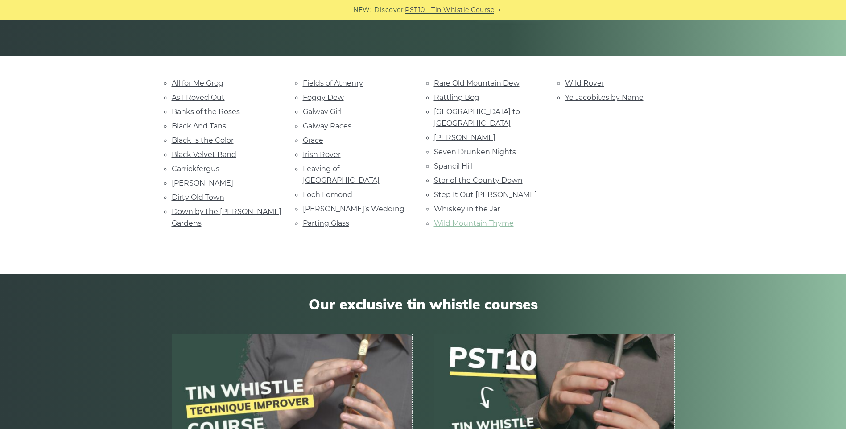
click at [453, 219] on link "Wild Mountain Thyme" at bounding box center [474, 223] width 80 height 8
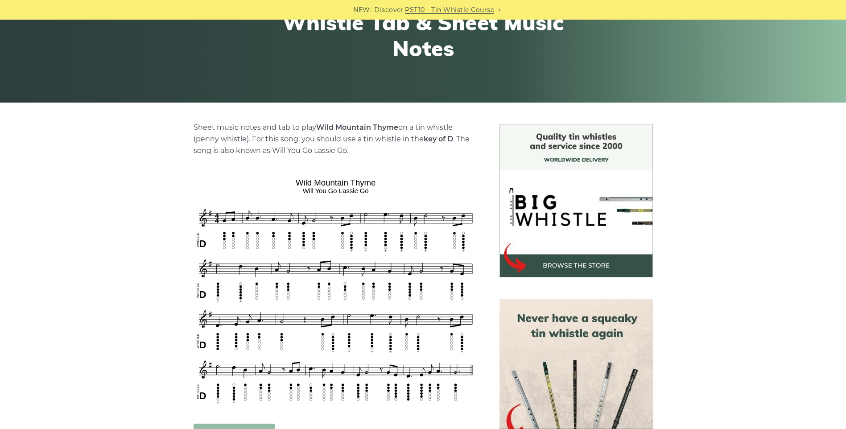
scroll to position [134, 0]
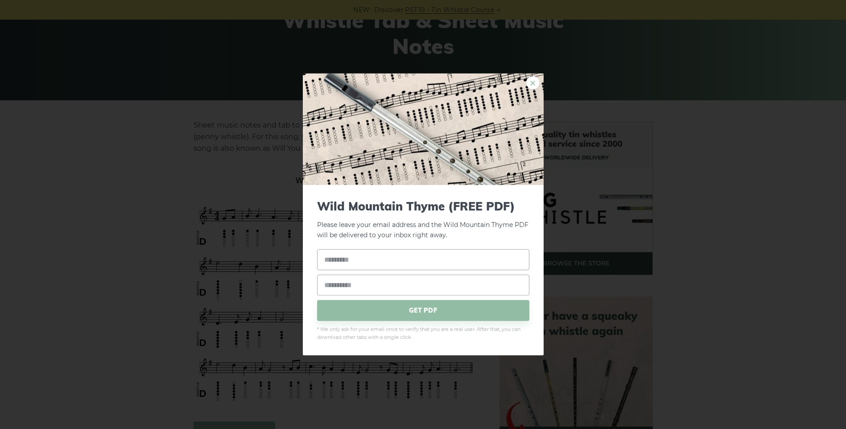
click at [534, 84] on link "×" at bounding box center [532, 82] width 13 height 13
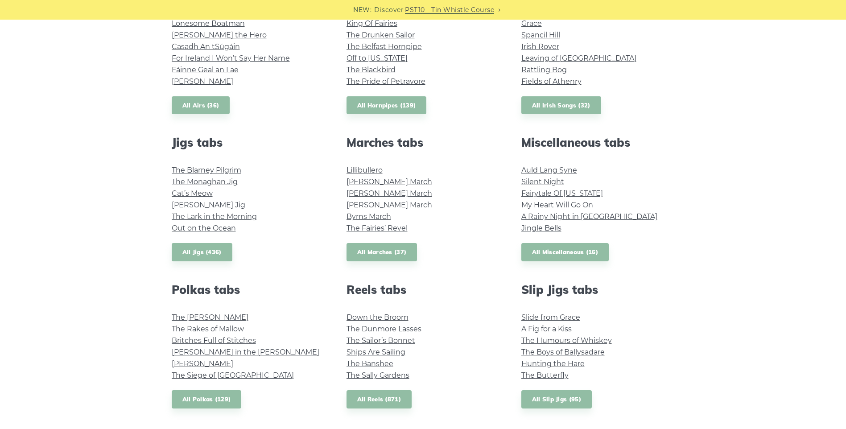
scroll to position [401, 0]
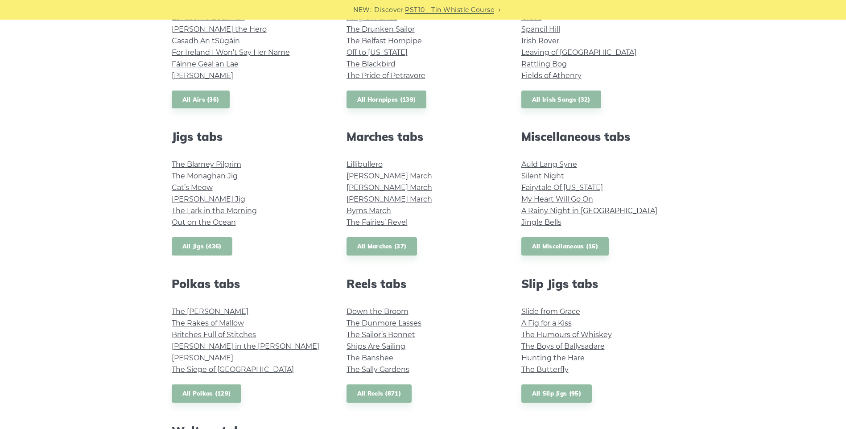
click at [191, 251] on link "All Jigs (436)" at bounding box center [202, 246] width 61 height 18
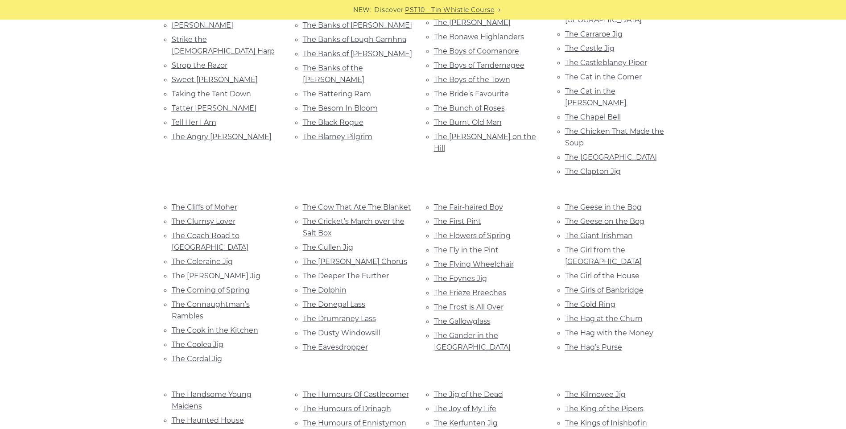
scroll to position [1204, 0]
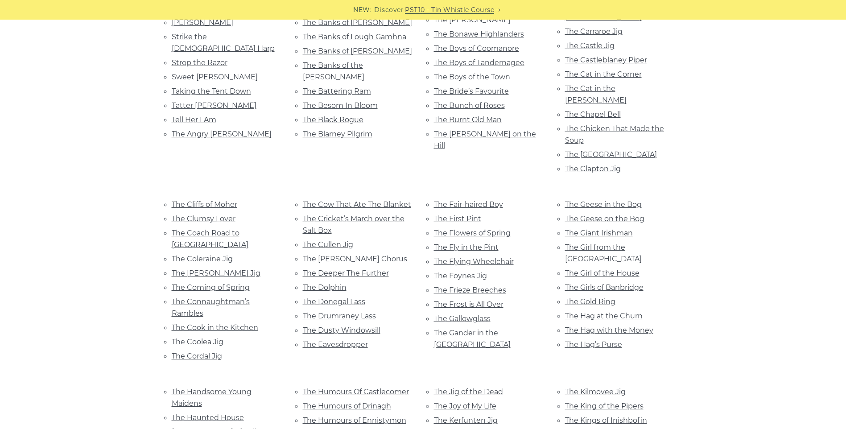
drag, startPoint x: 460, startPoint y: 110, endPoint x: 717, endPoint y: 99, distance: 257.9
click at [717, 99] on div "A Night at the Fair A Trip to the Cottage Aaron’s Key An Buachaill Dreoite An B…" at bounding box center [423, 105] width 846 height 2106
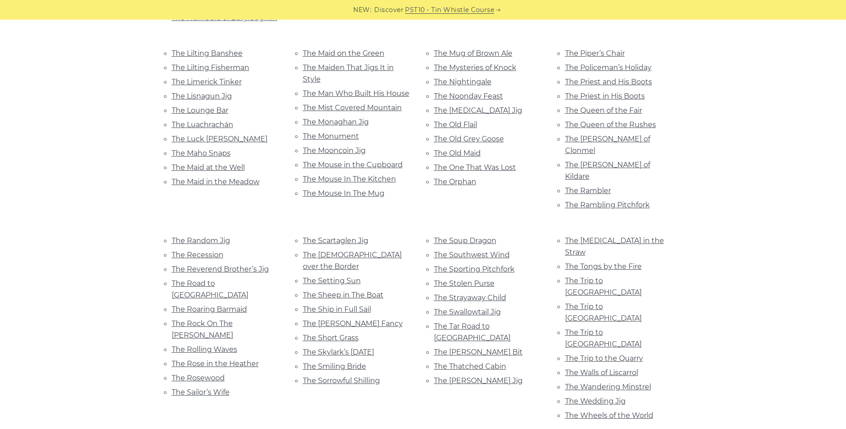
scroll to position [1784, 0]
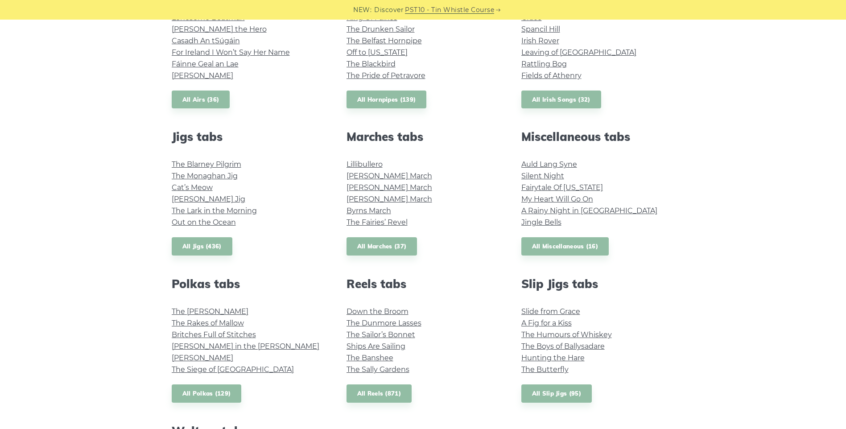
scroll to position [312, 0]
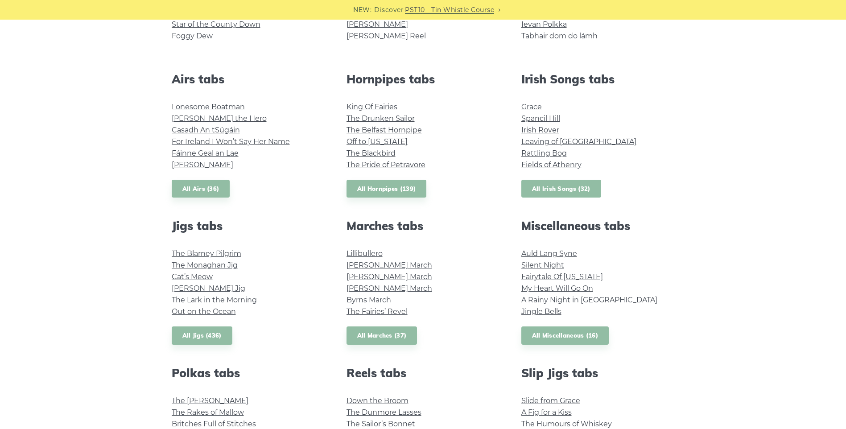
click at [550, 189] on link "All Irish Songs (32)" at bounding box center [561, 189] width 80 height 18
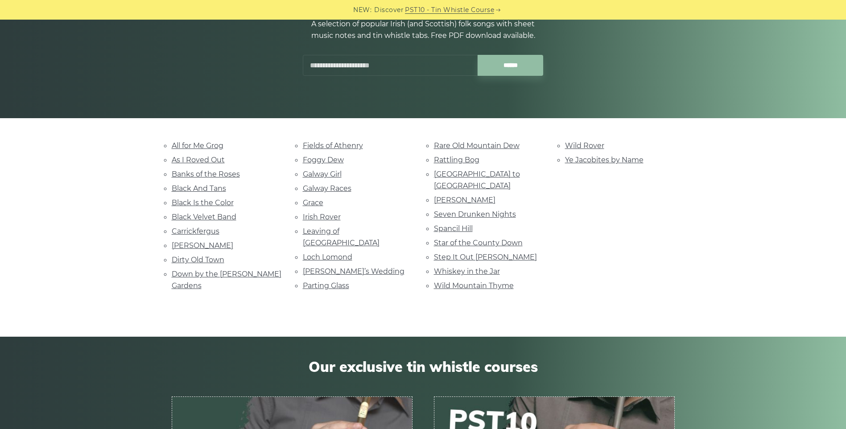
scroll to position [134, 0]
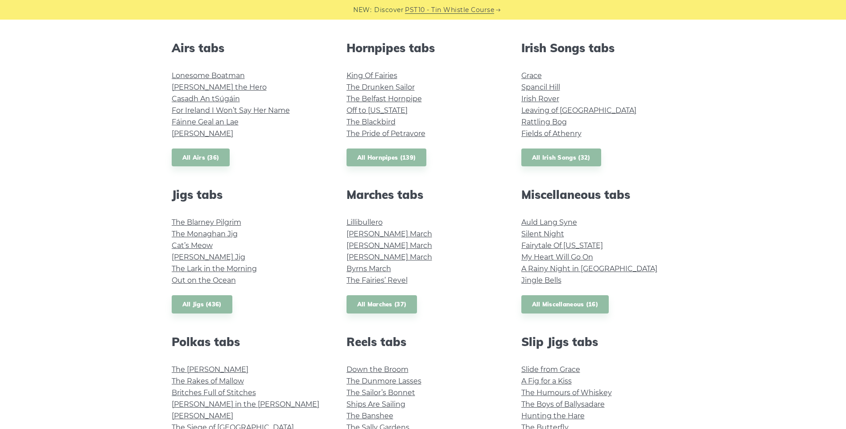
scroll to position [446, 0]
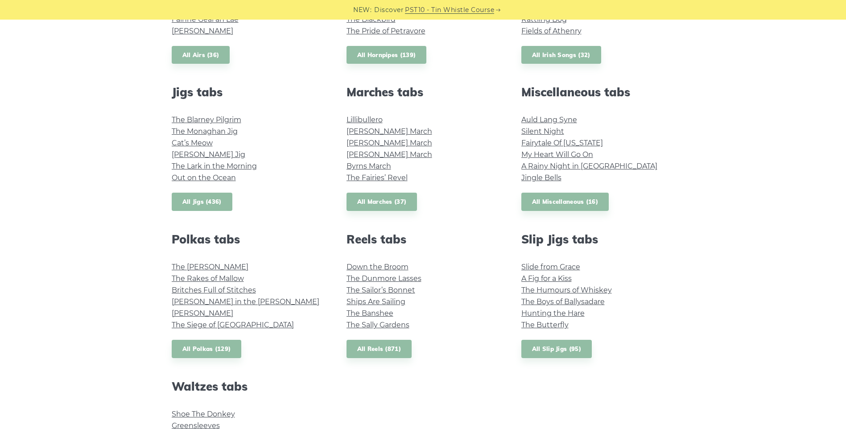
click at [190, 199] on link "All Jigs (436)" at bounding box center [202, 202] width 61 height 18
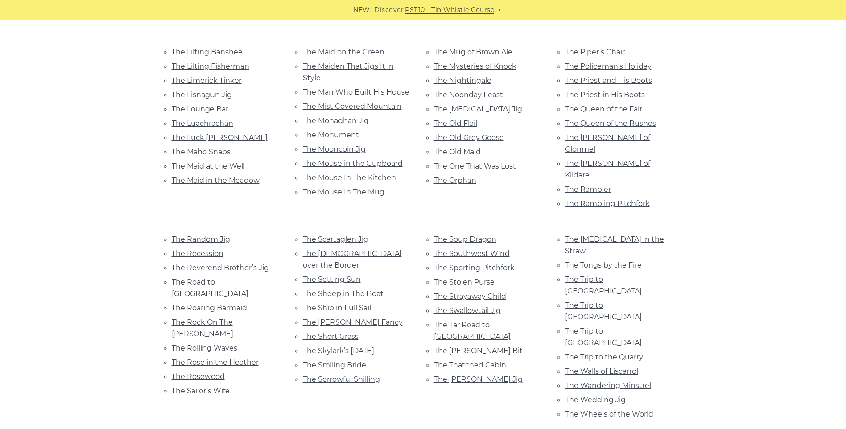
scroll to position [1784, 0]
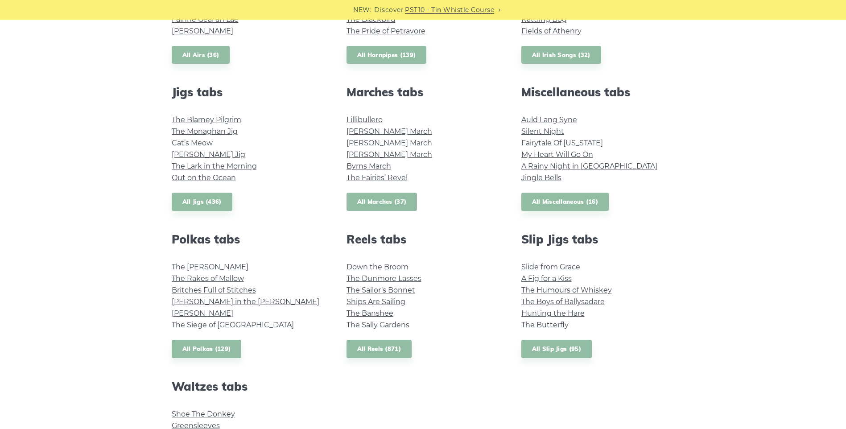
click at [387, 197] on link "All Marches (37)" at bounding box center [381, 202] width 71 height 18
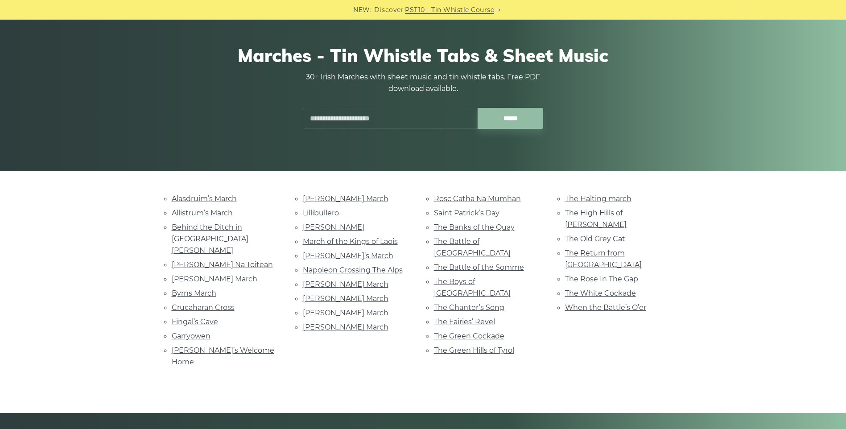
scroll to position [89, 0]
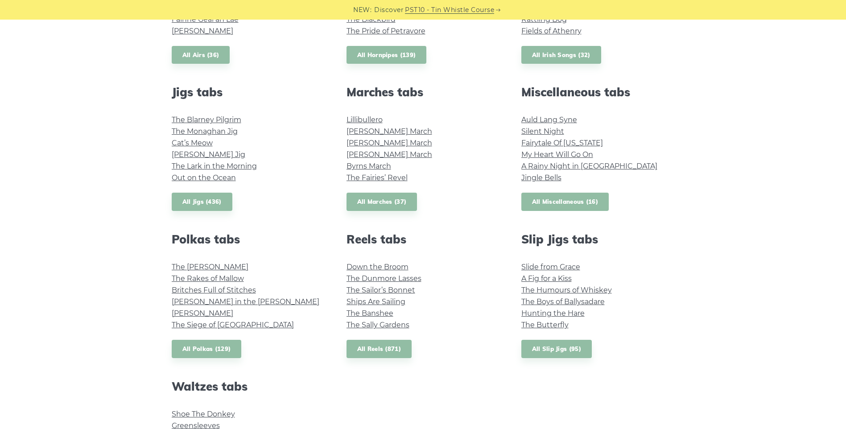
click at [563, 201] on link "All Miscellaneous (16)" at bounding box center [565, 202] width 88 height 18
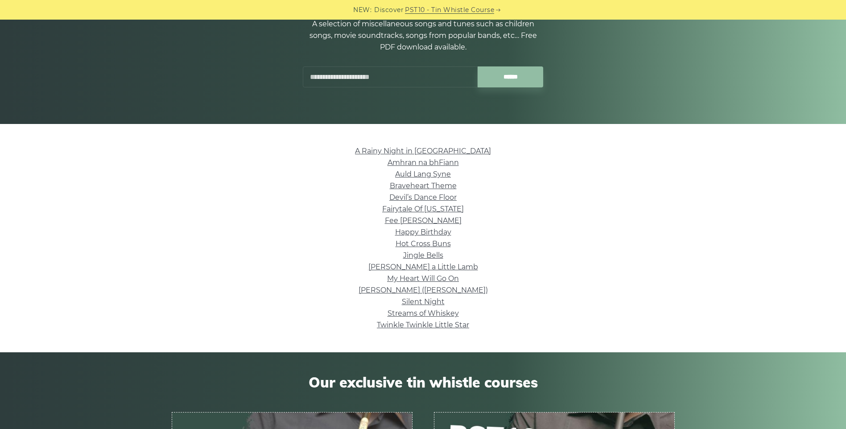
scroll to position [134, 0]
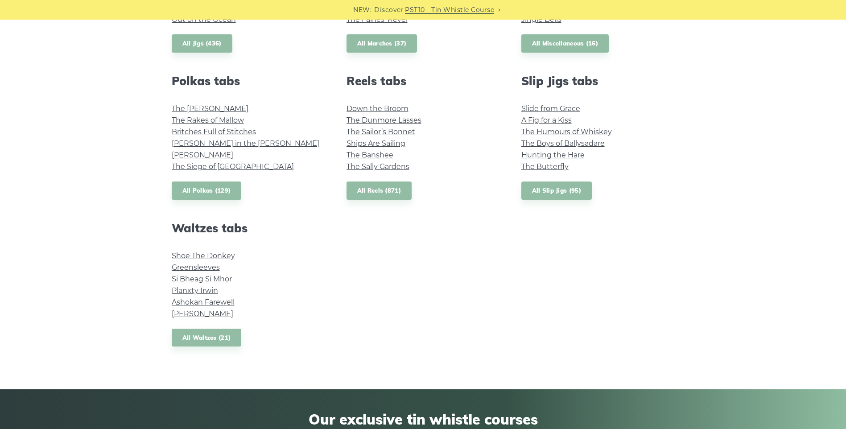
scroll to position [624, 0]
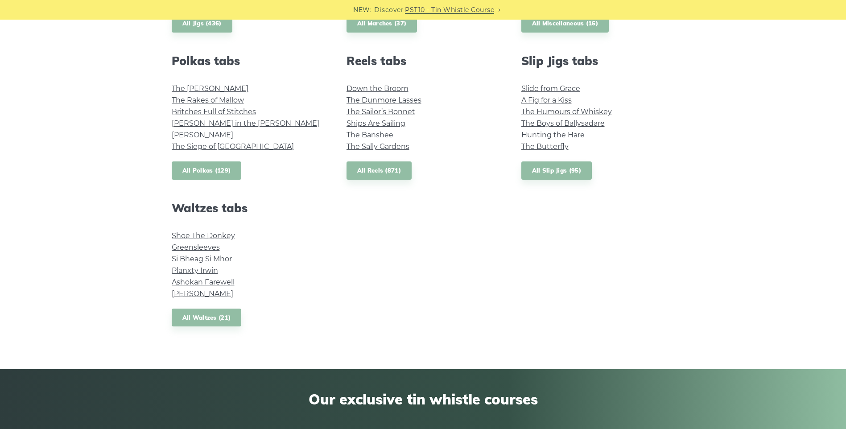
click at [204, 170] on link "All Polkas (129)" at bounding box center [207, 170] width 70 height 18
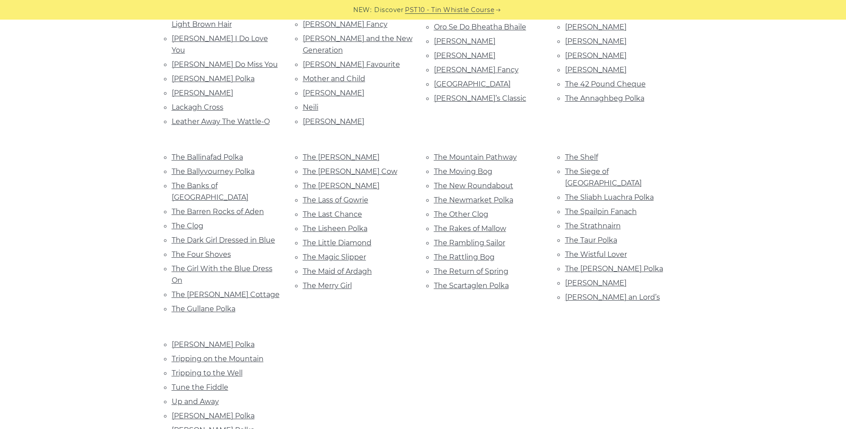
scroll to position [535, 0]
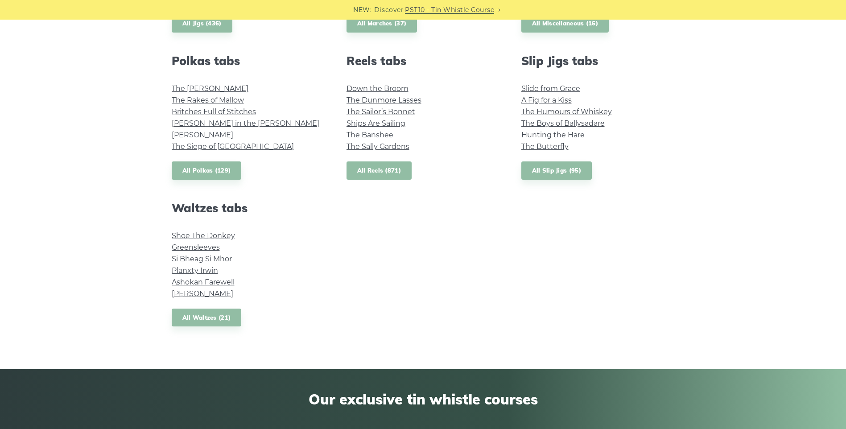
click at [393, 173] on link "All Reels (871)" at bounding box center [379, 170] width 66 height 18
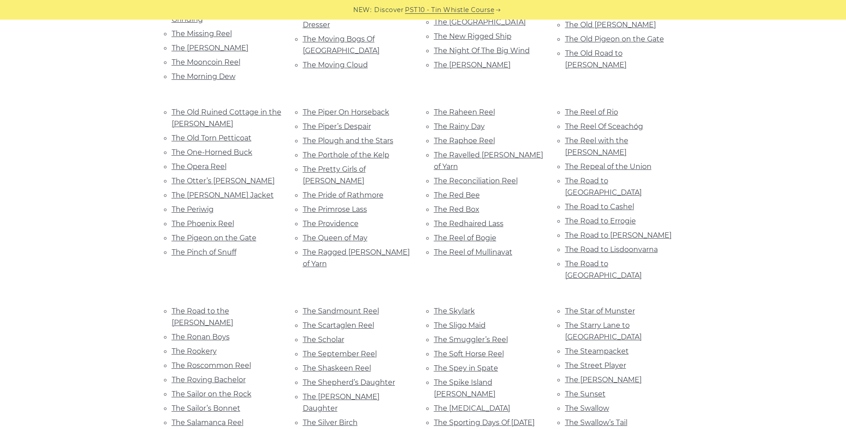
scroll to position [3656, 0]
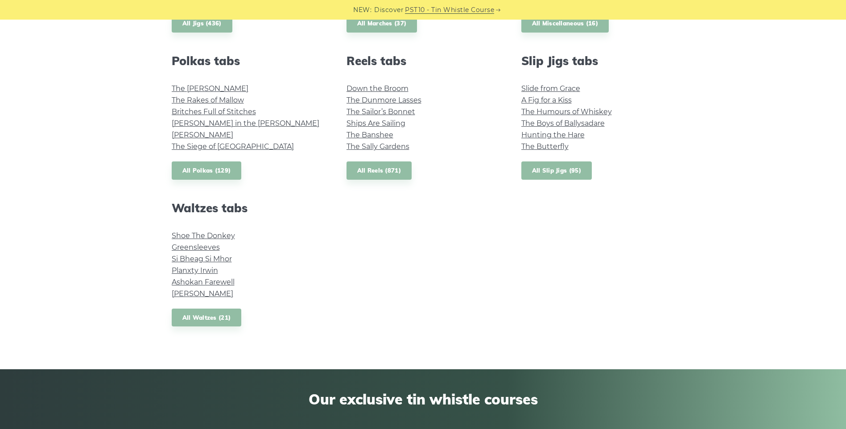
click at [558, 170] on link "All Slip Jigs (95)" at bounding box center [556, 170] width 70 height 18
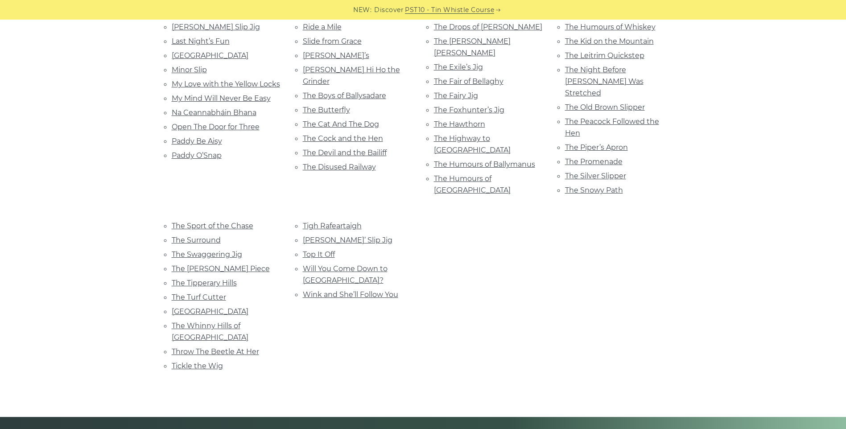
scroll to position [446, 0]
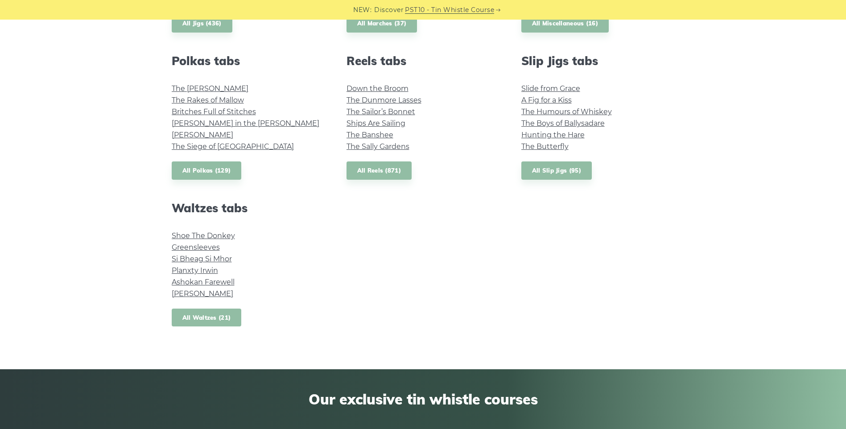
click at [214, 321] on link "All Waltzes (21)" at bounding box center [207, 318] width 70 height 18
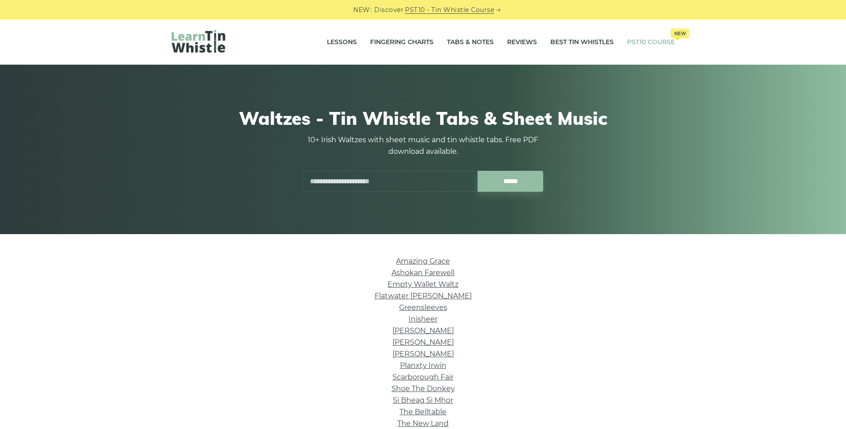
click at [646, 40] on link "PST10 Course New" at bounding box center [651, 42] width 48 height 22
click at [342, 39] on link "Lessons" at bounding box center [342, 42] width 30 height 22
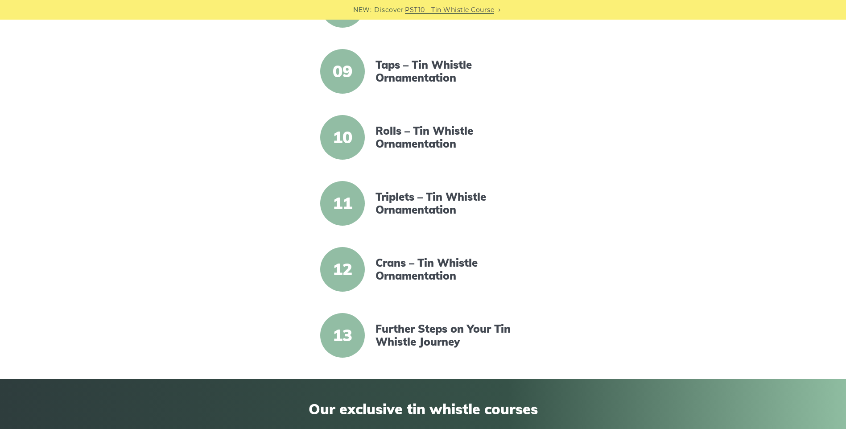
scroll to position [713, 0]
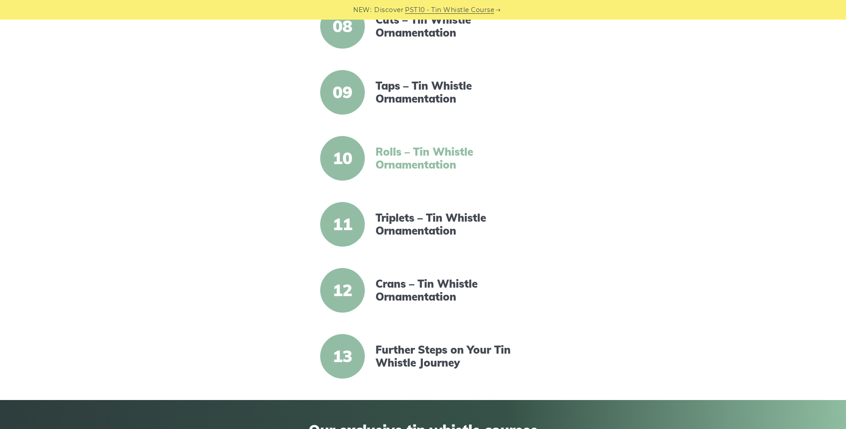
click at [405, 157] on link "Rolls – Tin Whistle Ornamentation" at bounding box center [451, 158] width 153 height 26
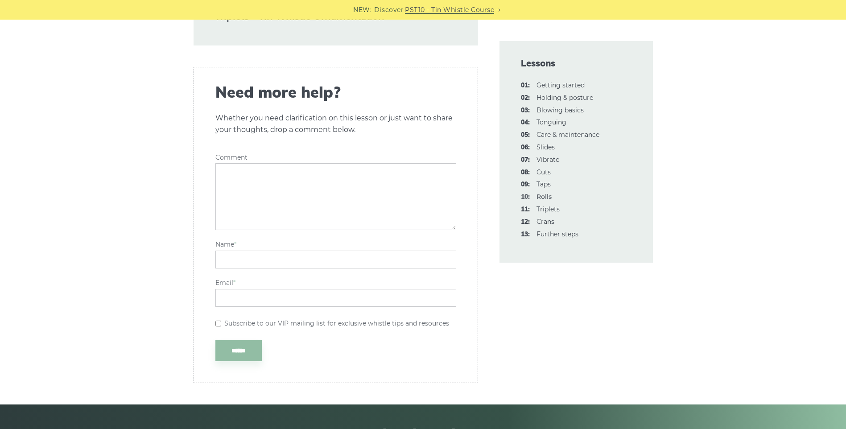
scroll to position [2765, 0]
